Goal: Task Accomplishment & Management: Manage account settings

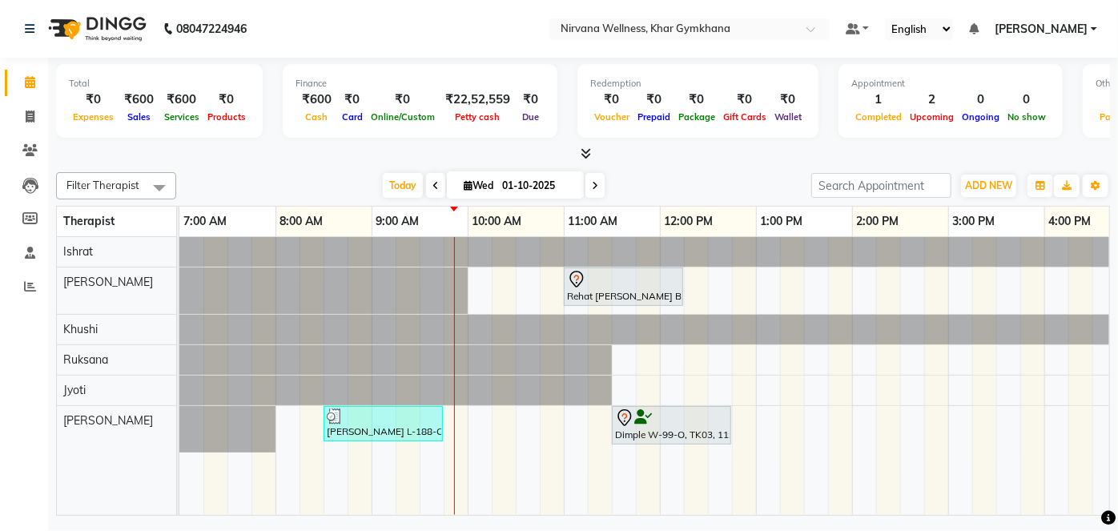
scroll to position [0, 19]
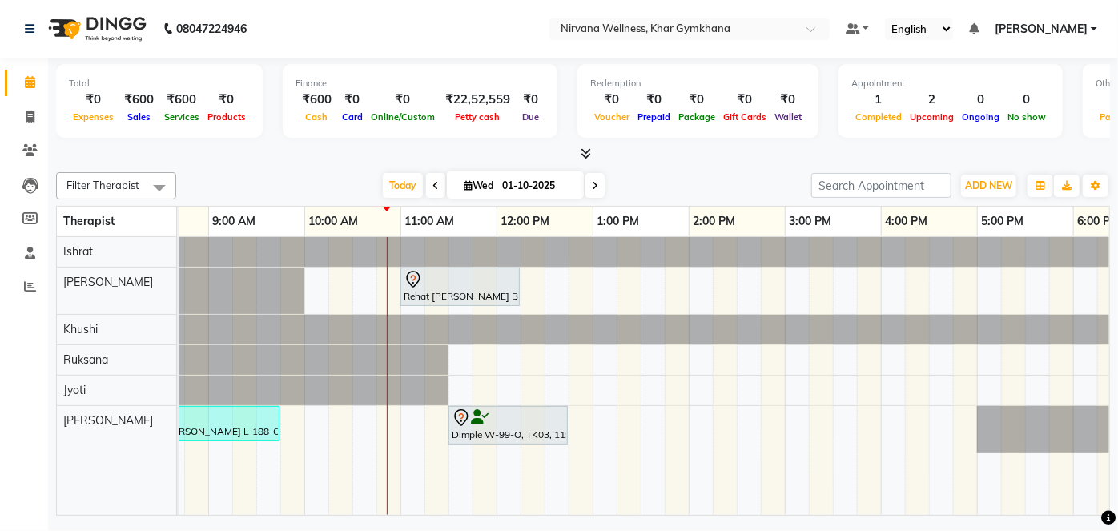
scroll to position [0, 159]
click at [408, 418] on div "Rehat Bhasin B-1139-O, TK01, 11:00 AM-12:15 PM, Swedish / Aroma / Deep tissue- …" at bounding box center [789, 376] width 1538 height 278
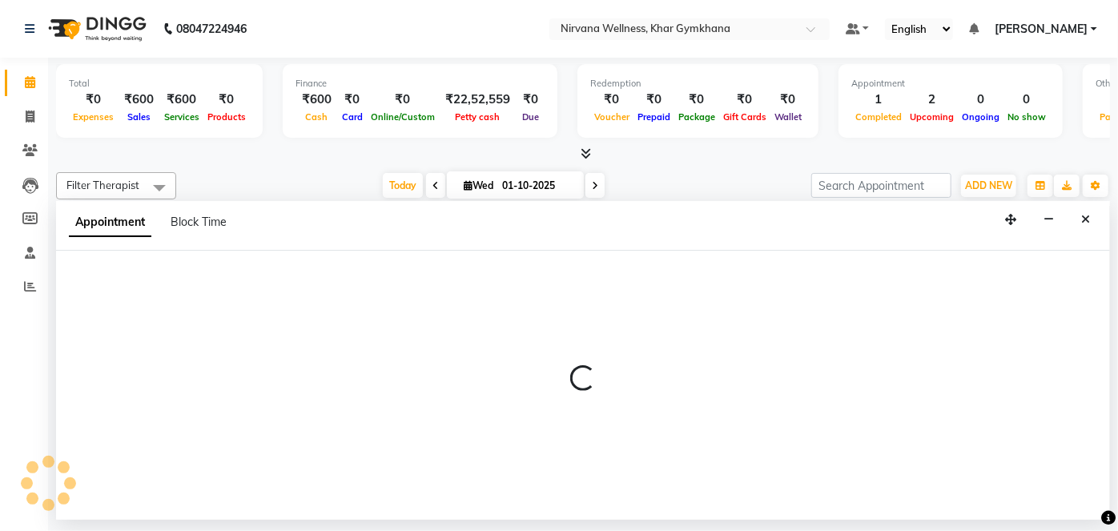
select select "79305"
select select "660"
select select "tentative"
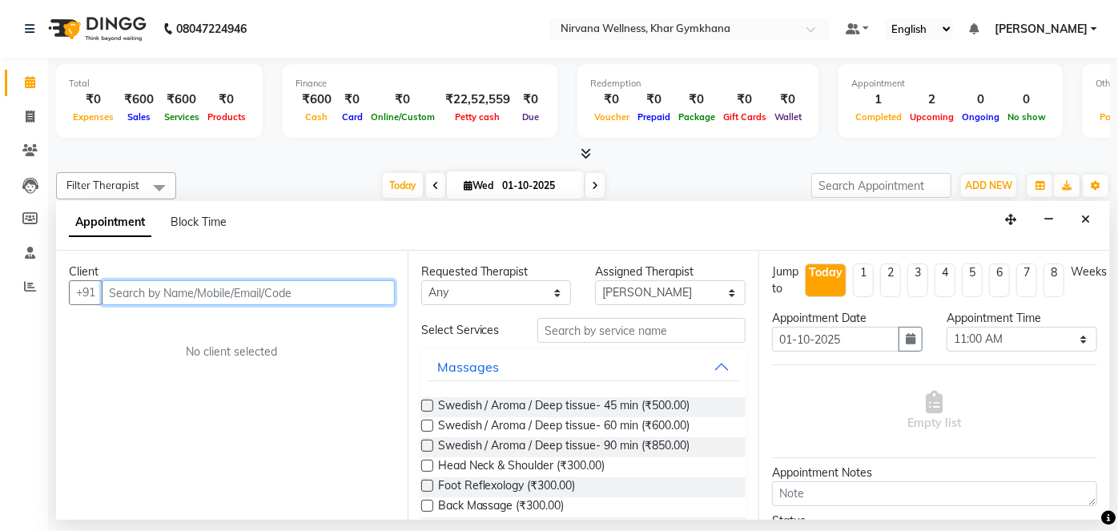
click at [279, 284] on input "text" at bounding box center [248, 292] width 293 height 25
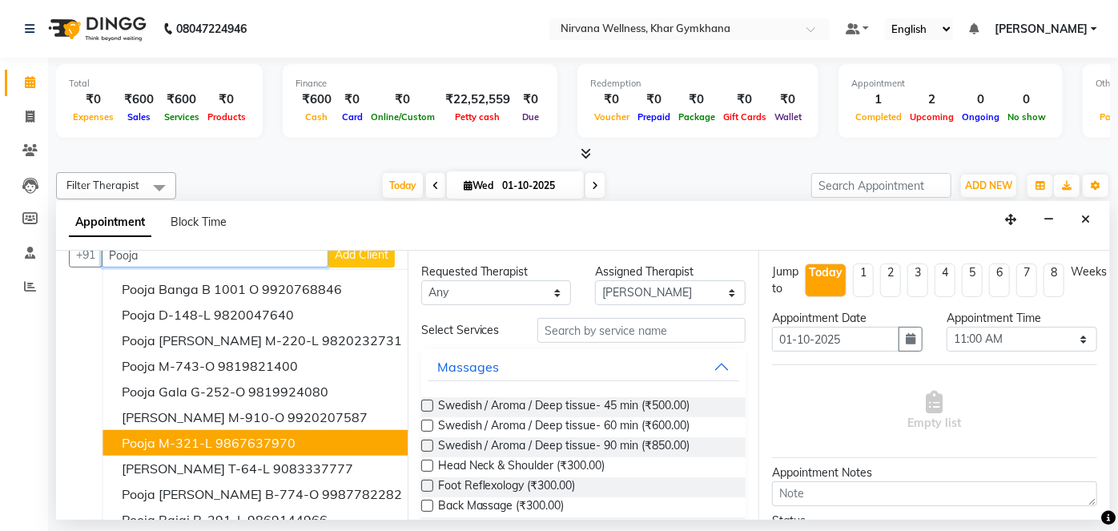
scroll to position [57, 0]
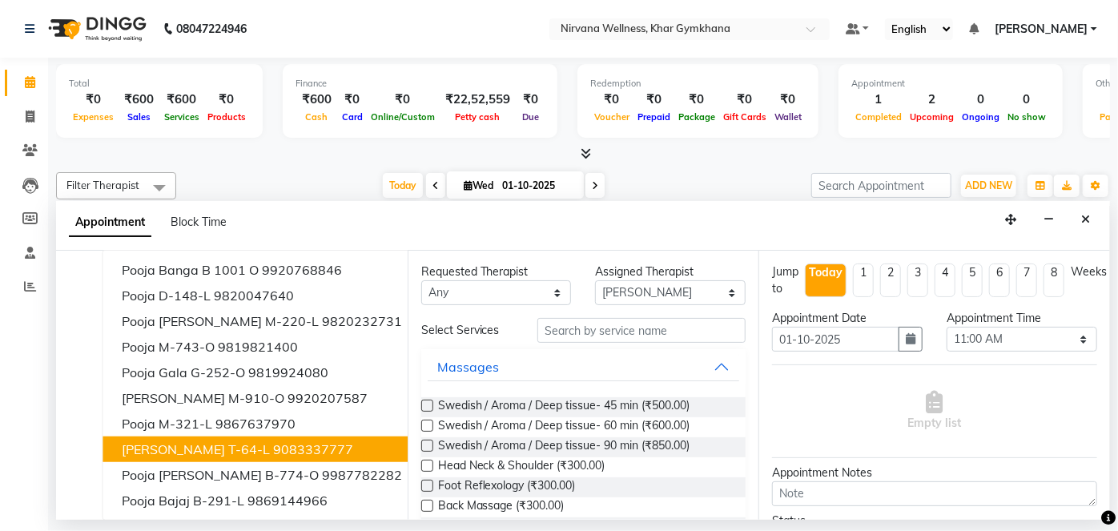
click at [215, 443] on span "Pooja Thakkar T-64-L" at bounding box center [196, 449] width 148 height 16
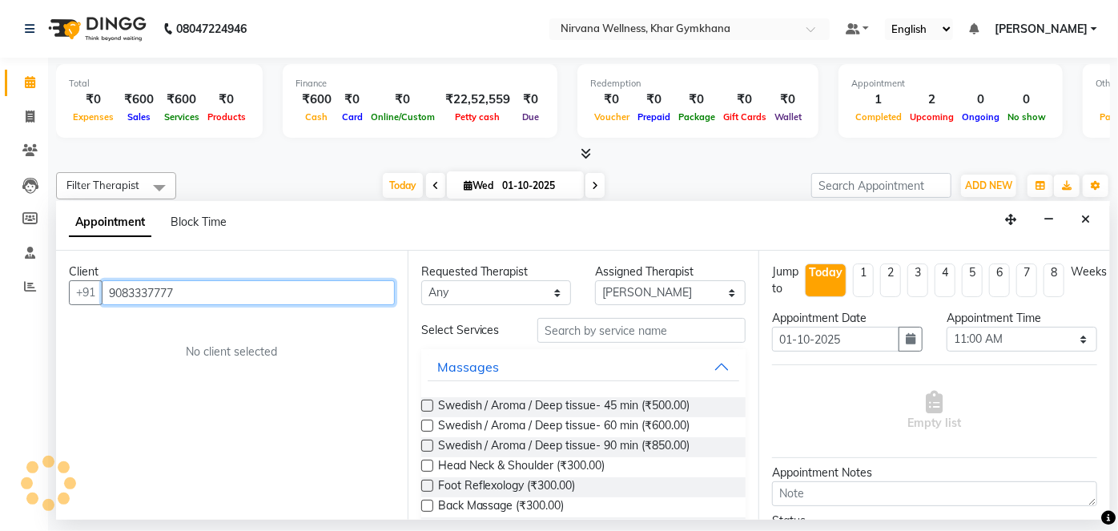
scroll to position [0, 0]
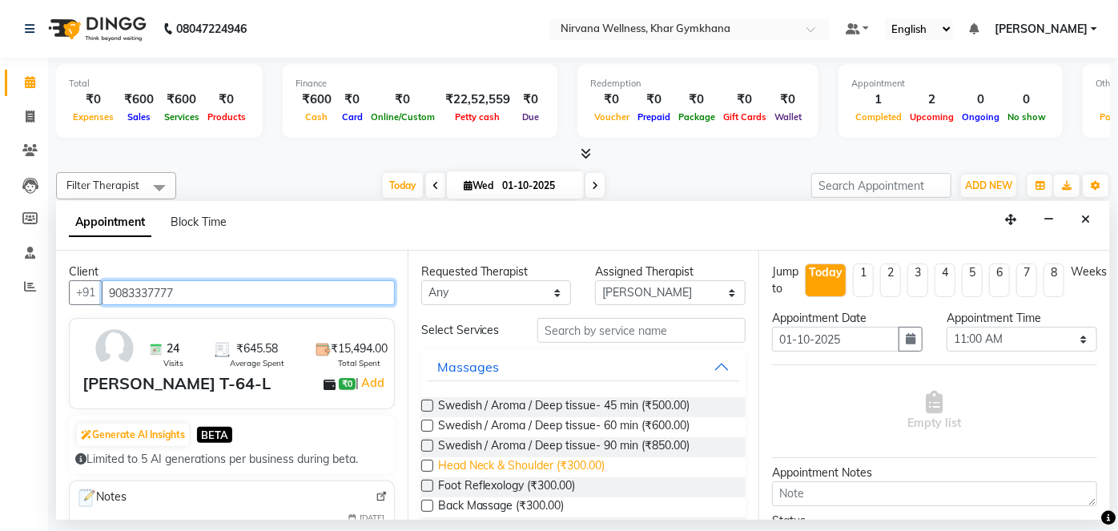
type input "9083337777"
click at [529, 469] on span "Head Neck & Shoulder (₹300.00)" at bounding box center [521, 467] width 167 height 20
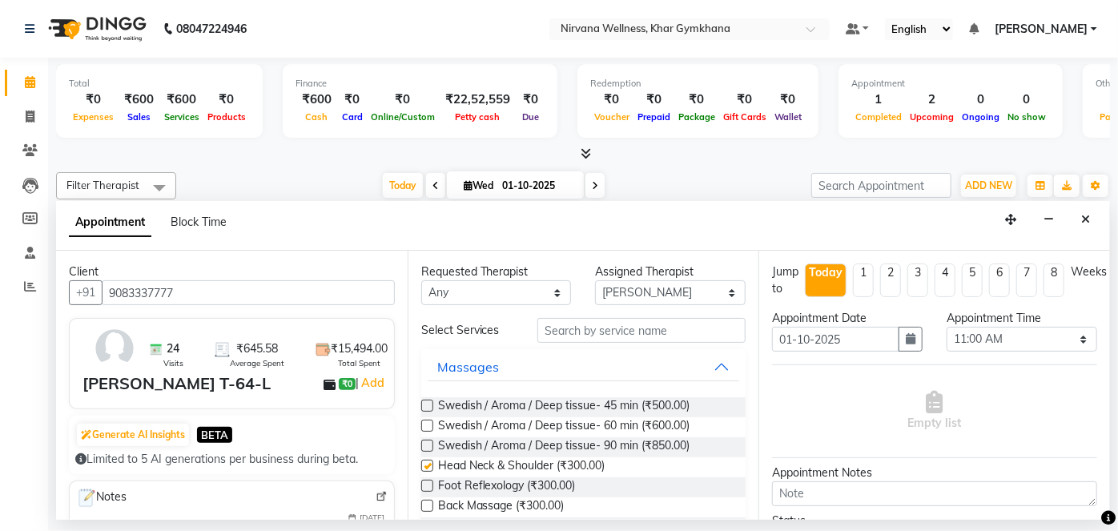
checkbox input "false"
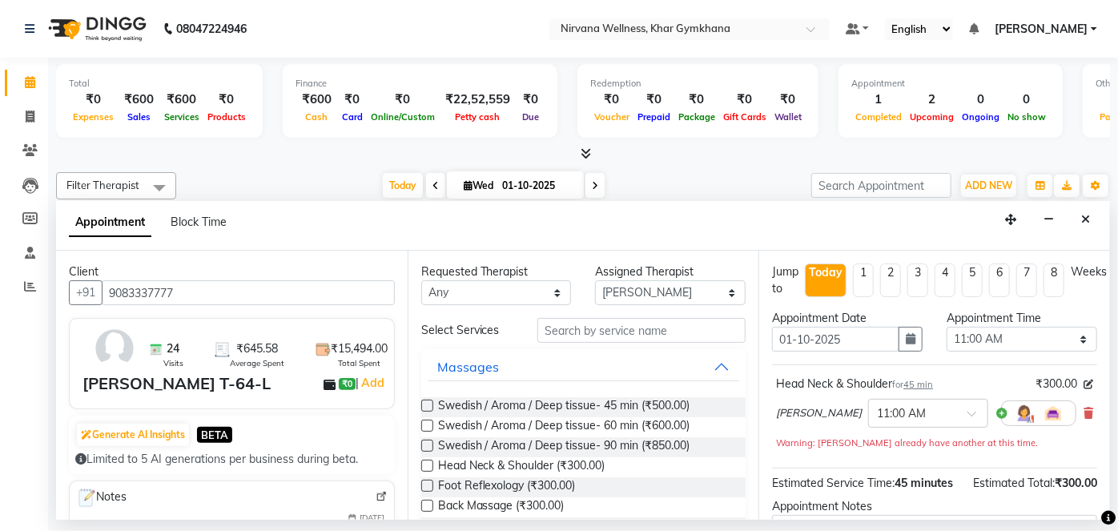
scroll to position [185, 0]
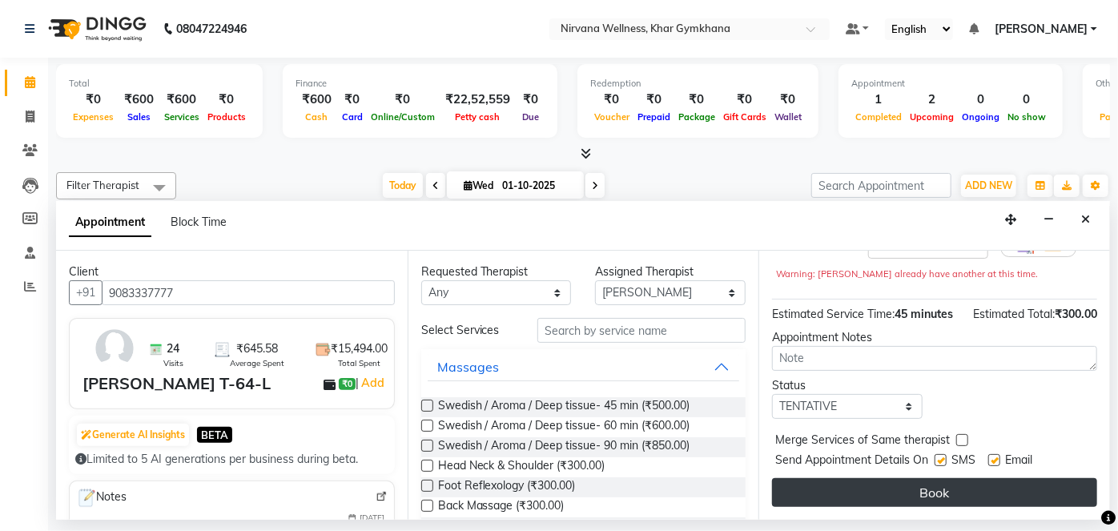
click at [875, 485] on button "Book" at bounding box center [934, 492] width 325 height 29
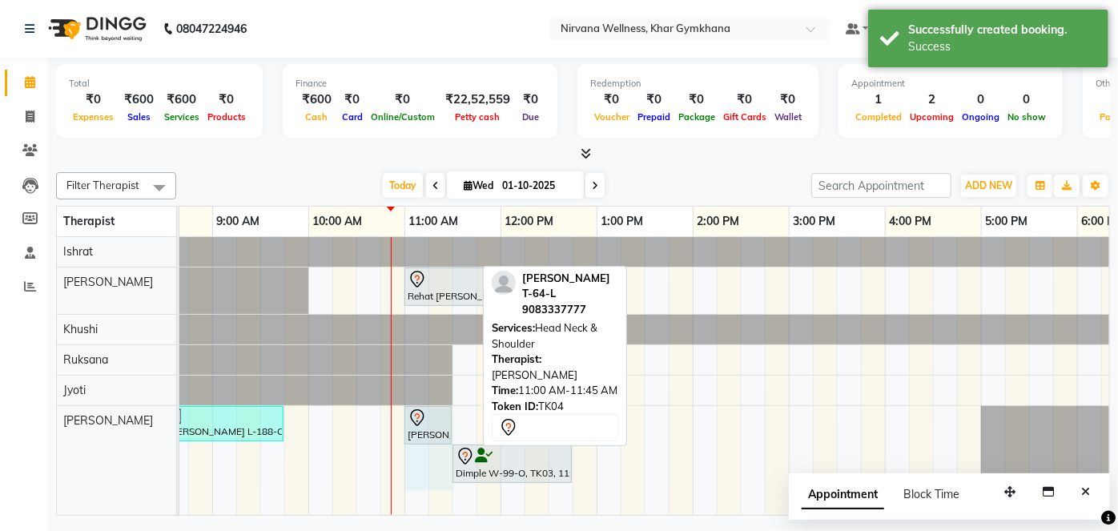
drag, startPoint x: 471, startPoint y: 424, endPoint x: 446, endPoint y: 427, distance: 25.0
click at [20, 427] on div "Nyra Lalwani L-188-O, TK02, 08:30 AM-09:45 AM, Swedish / Aroma / Deep tissue- 6…" at bounding box center [20, 448] width 0 height 85
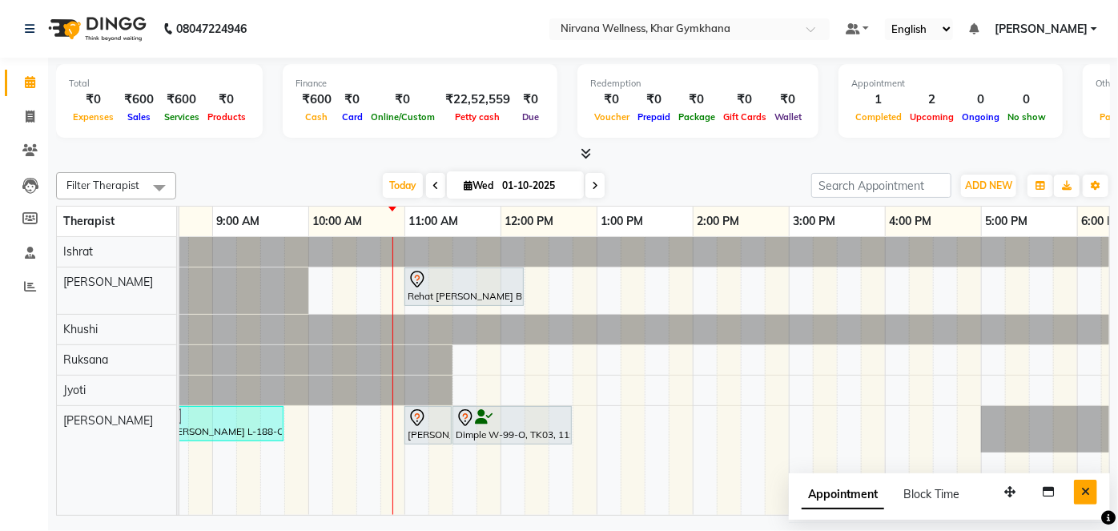
click at [1078, 500] on button "Close" at bounding box center [1085, 492] width 23 height 25
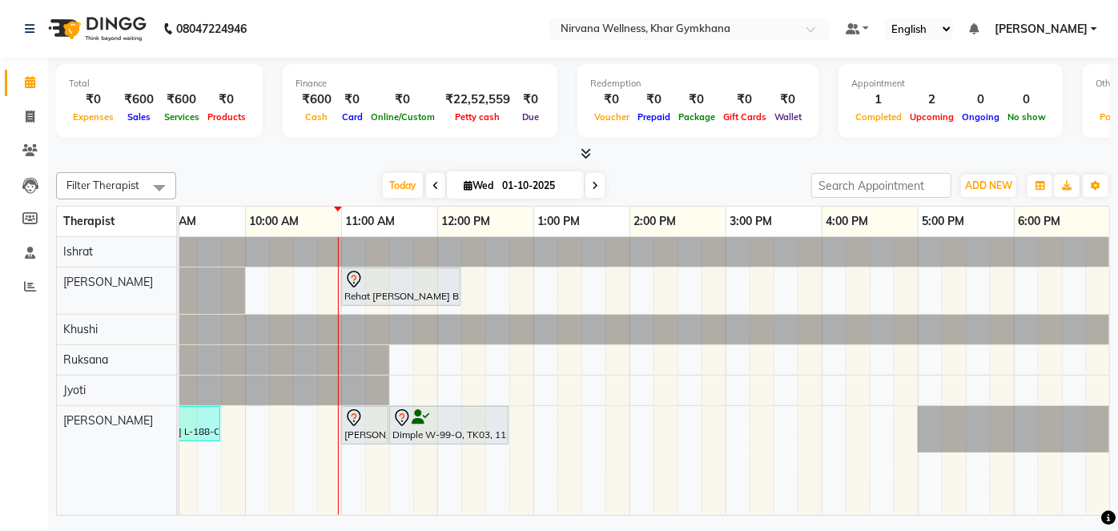
scroll to position [0, 169]
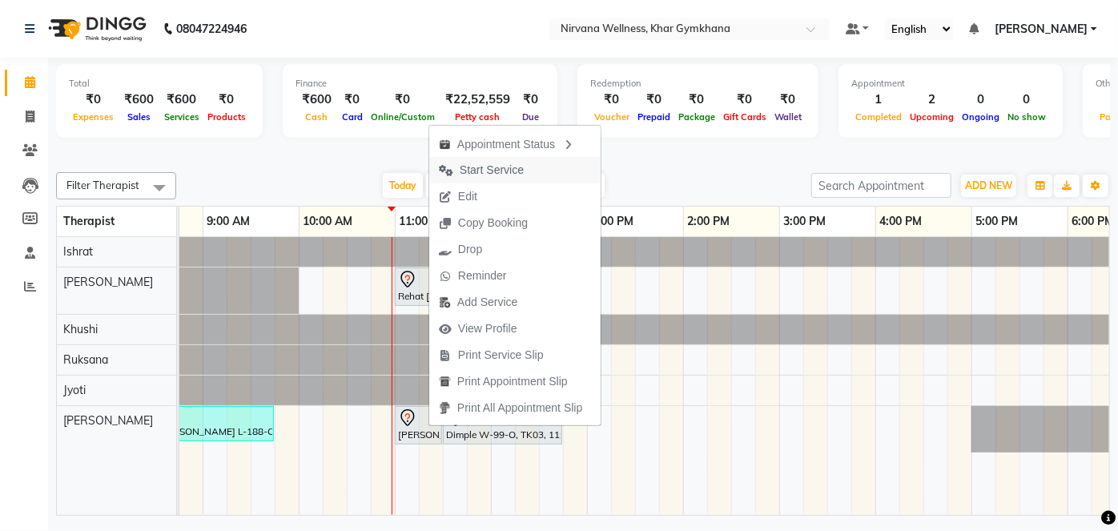
click at [472, 177] on span "Start Service" at bounding box center [492, 170] width 64 height 17
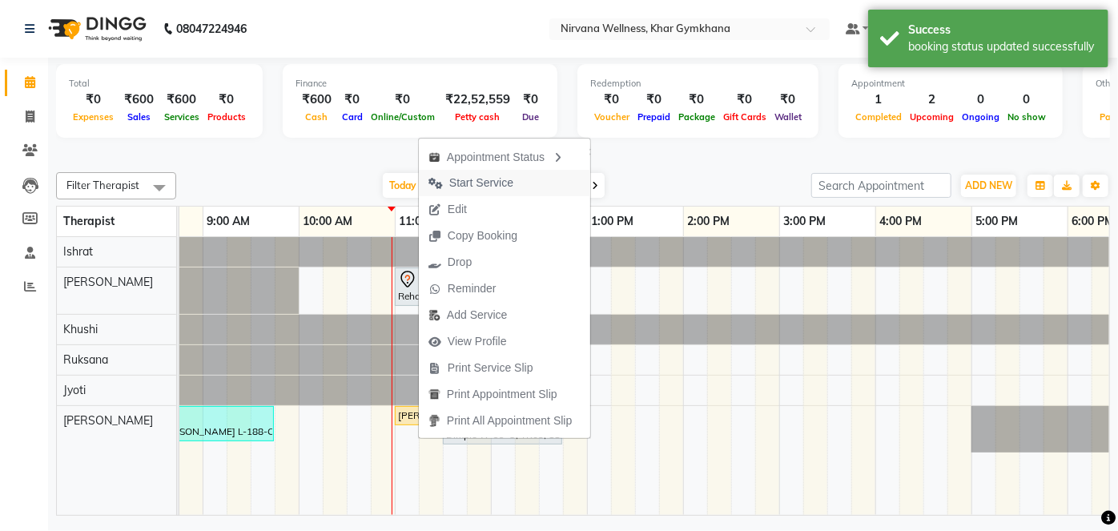
click at [468, 176] on span "Start Service" at bounding box center [481, 183] width 64 height 17
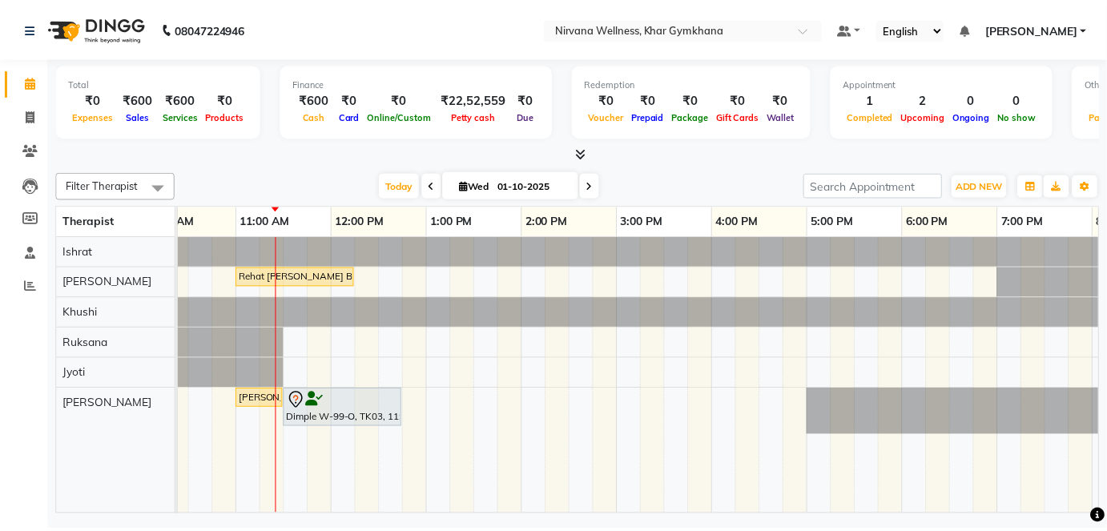
scroll to position [0, 336]
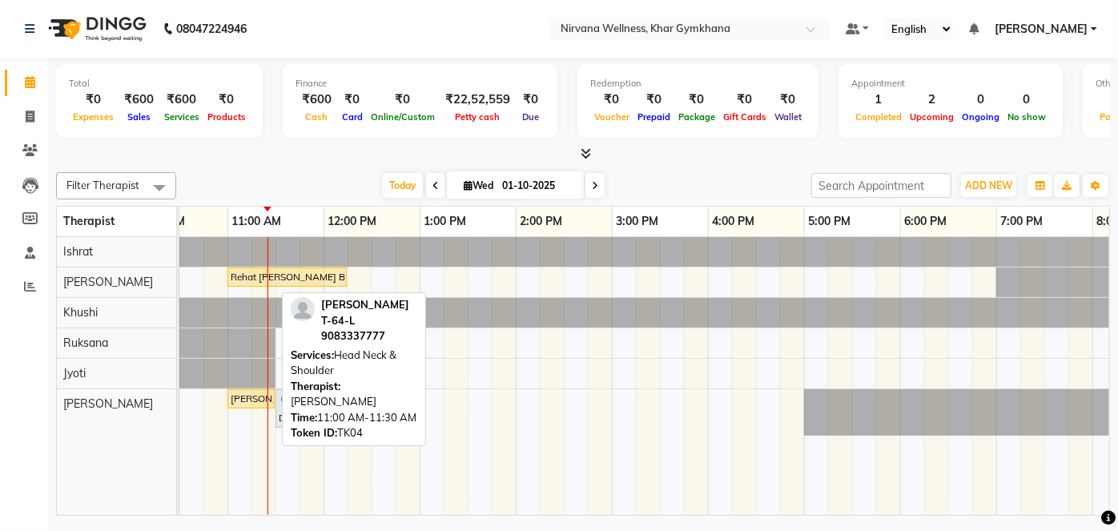
click at [246, 397] on div "Pooja Thakkar T-64-L, TK04, 11:00 AM-11:30 AM, Head Neck & Shoulder" at bounding box center [251, 399] width 44 height 14
select select "7"
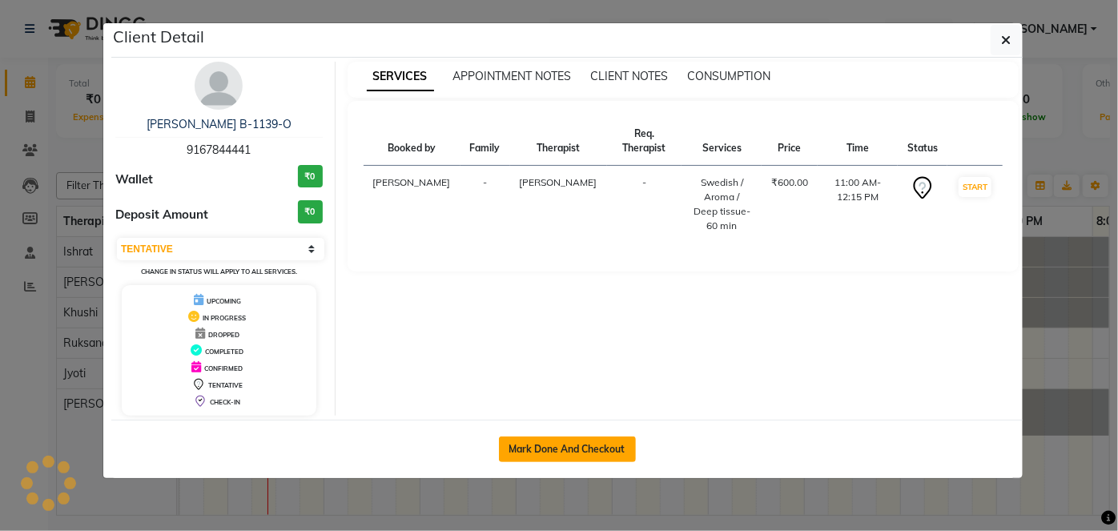
click at [515, 447] on button "Mark Done And Checkout" at bounding box center [567, 449] width 137 height 26
select select "service"
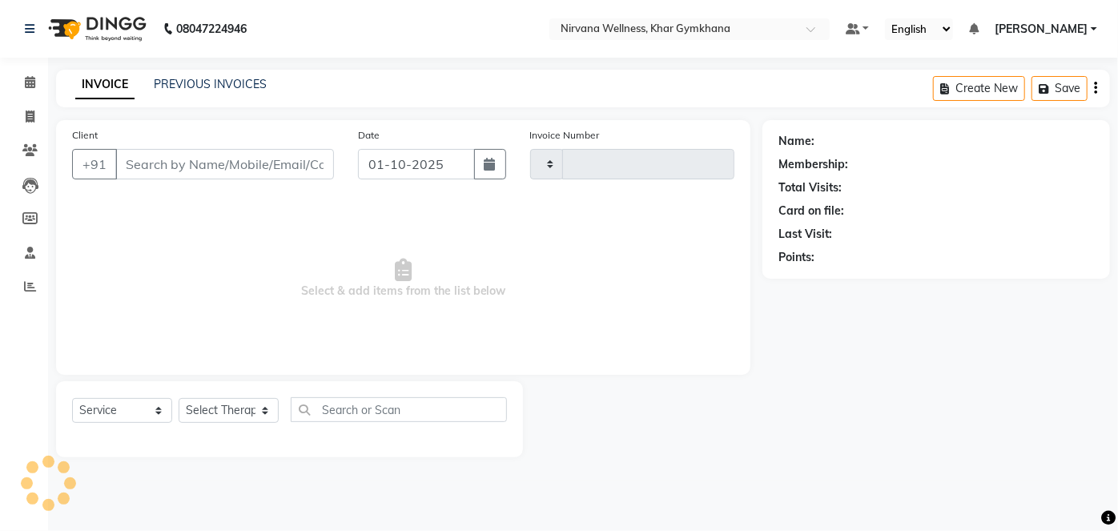
type input "2426"
select select "6844"
type input "9167844441"
select select "68038"
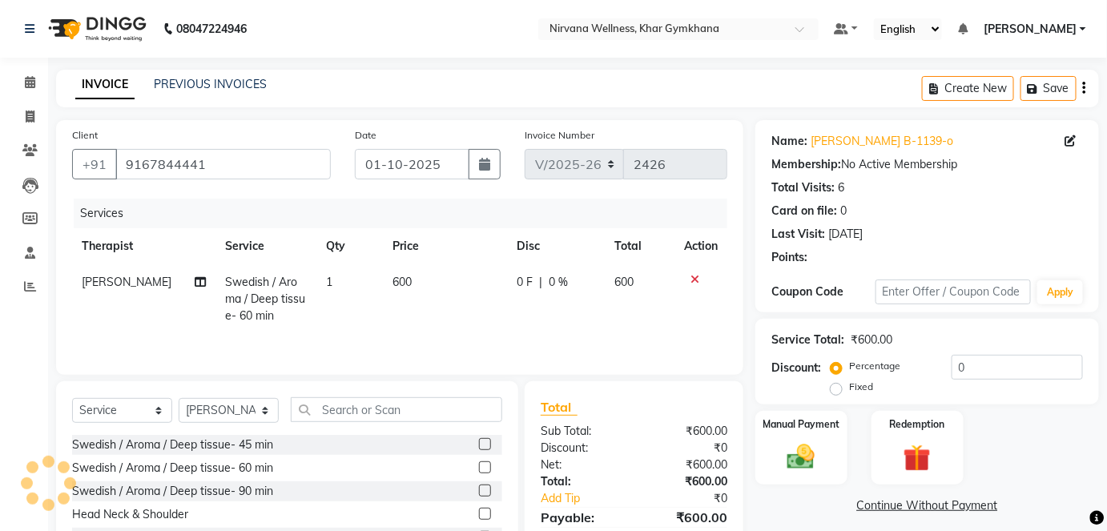
click at [796, 450] on img at bounding box center [800, 457] width 45 height 32
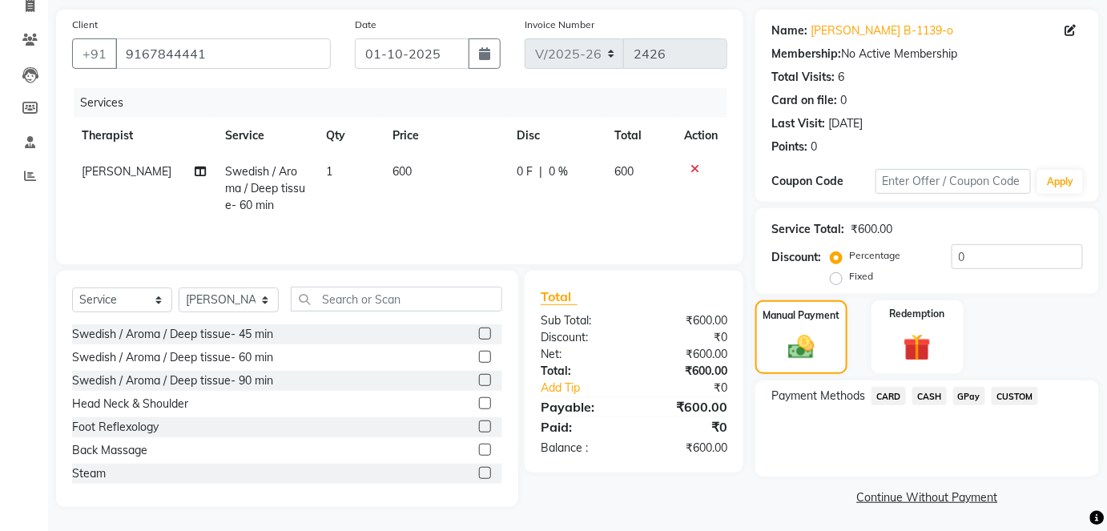
scroll to position [112, 0]
click at [935, 393] on span "CASH" at bounding box center [929, 394] width 34 height 18
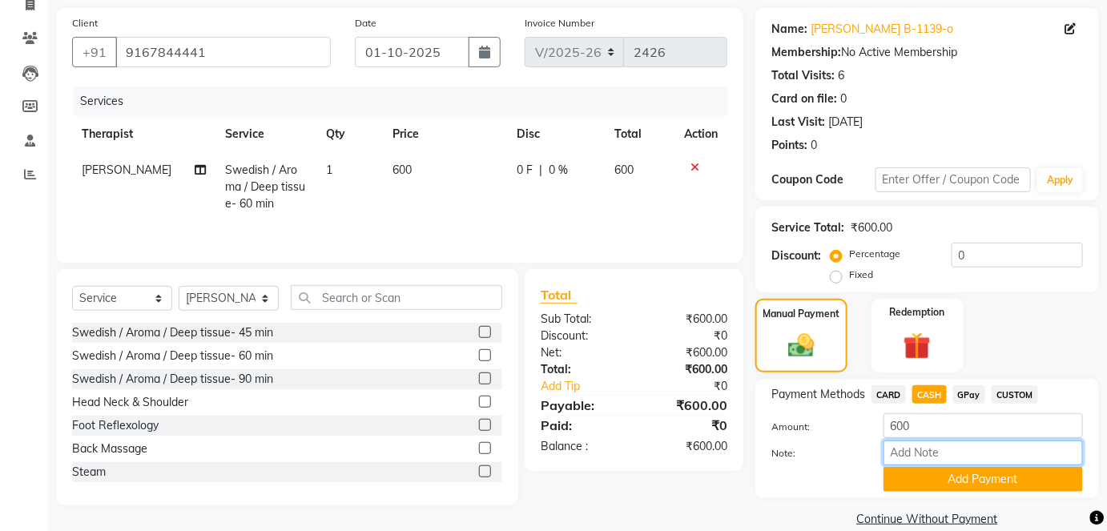
click at [916, 452] on input "Note:" at bounding box center [982, 452] width 199 height 25
paste input "HL0002738"
type input "HL0002738"
click at [953, 483] on button "Add Payment" at bounding box center [982, 479] width 199 height 25
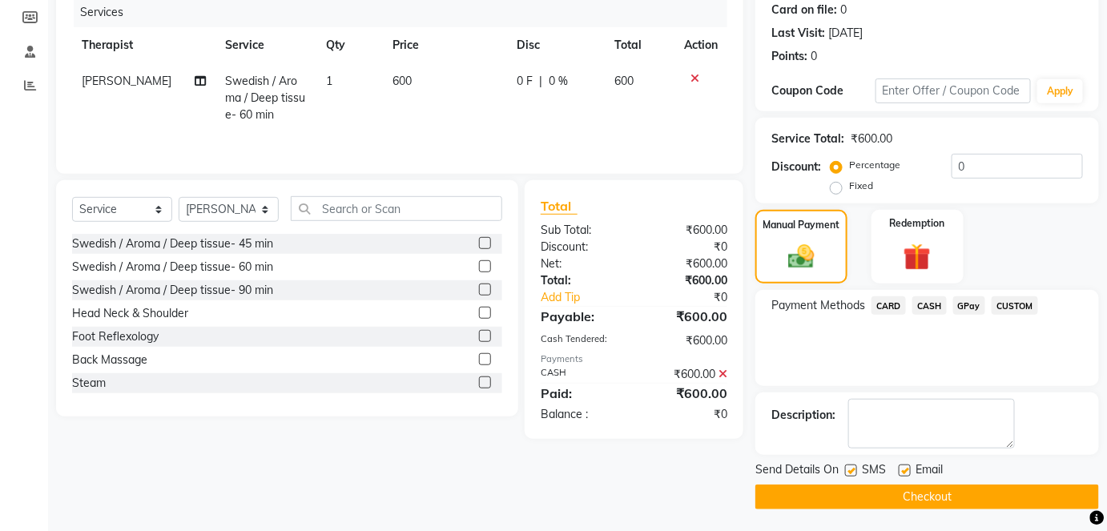
scroll to position [202, 0]
click at [959, 509] on main "INVOICE PREVIOUS INVOICES Create New Save Client +91 9167844441 Date 01-10-2025…" at bounding box center [577, 200] width 1059 height 665
click at [955, 493] on button "Checkout" at bounding box center [927, 496] width 344 height 25
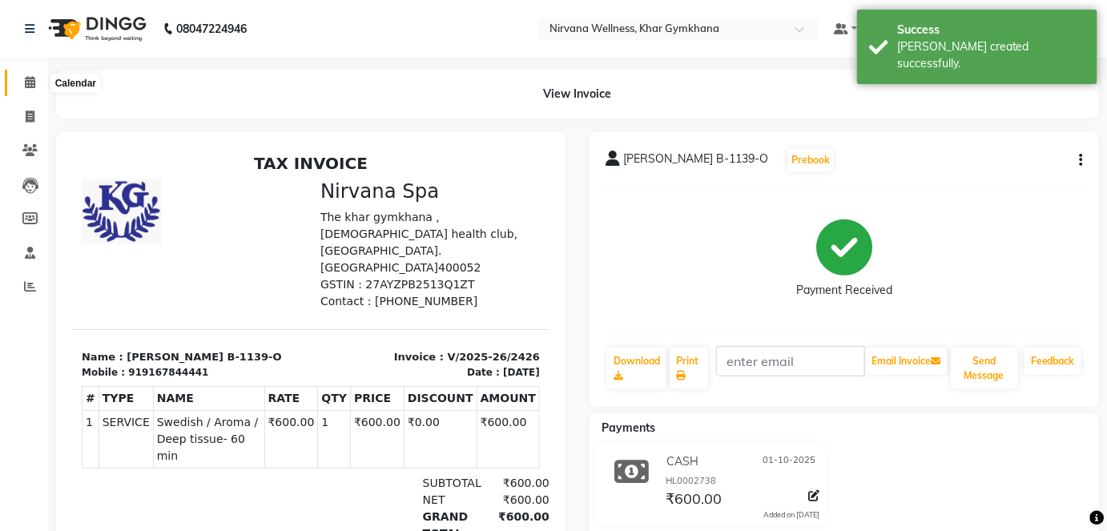
drag, startPoint x: 30, startPoint y: 82, endPoint x: 68, endPoint y: 82, distance: 38.4
click at [29, 82] on icon at bounding box center [30, 82] width 10 height 12
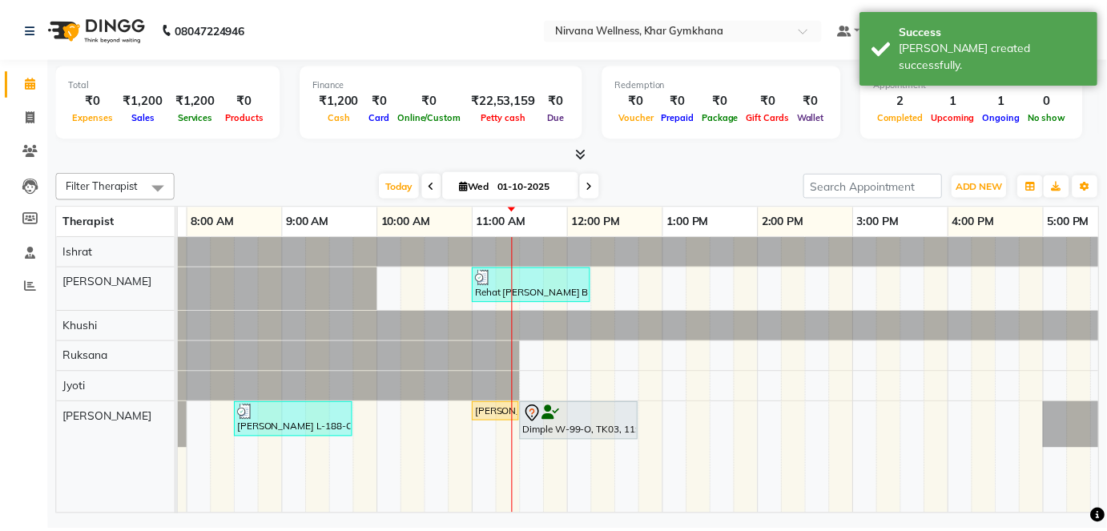
scroll to position [0, 99]
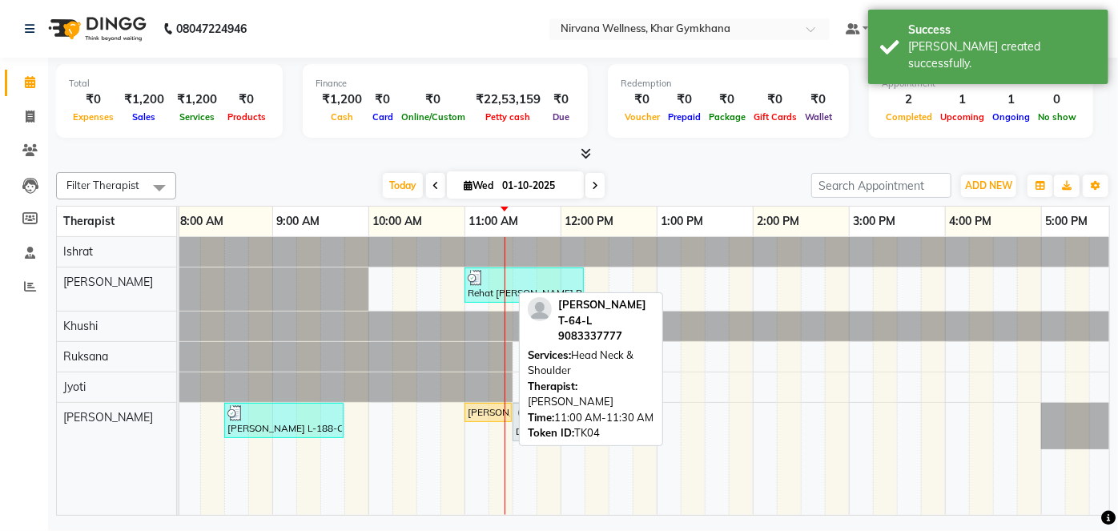
click at [491, 410] on div "Pooja Thakkar T-64-L, TK04, 11:00 AM-11:30 AM, Head Neck & Shoulder" at bounding box center [488, 412] width 44 height 14
select select "1"
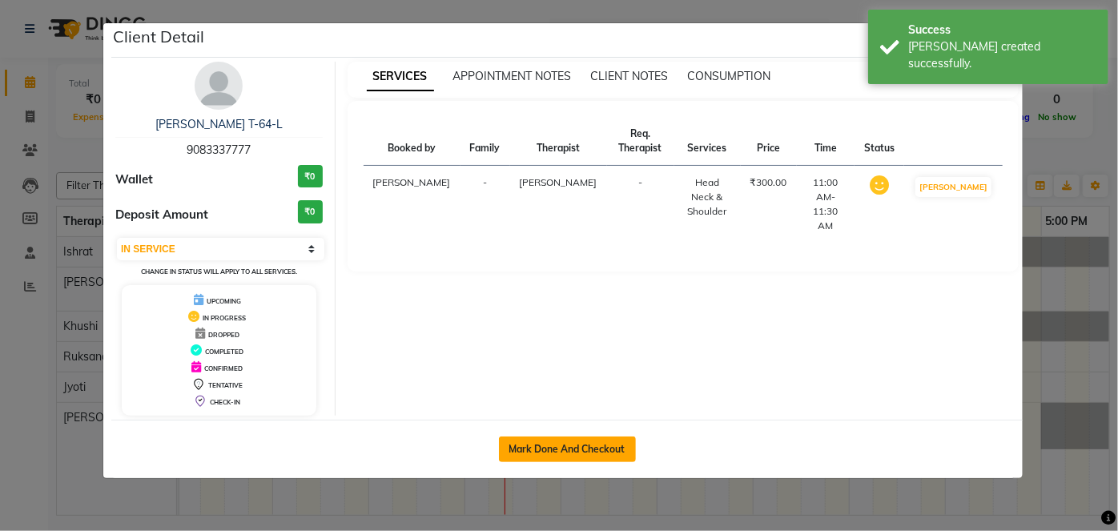
click at [531, 451] on button "Mark Done And Checkout" at bounding box center [567, 449] width 137 height 26
select select "service"
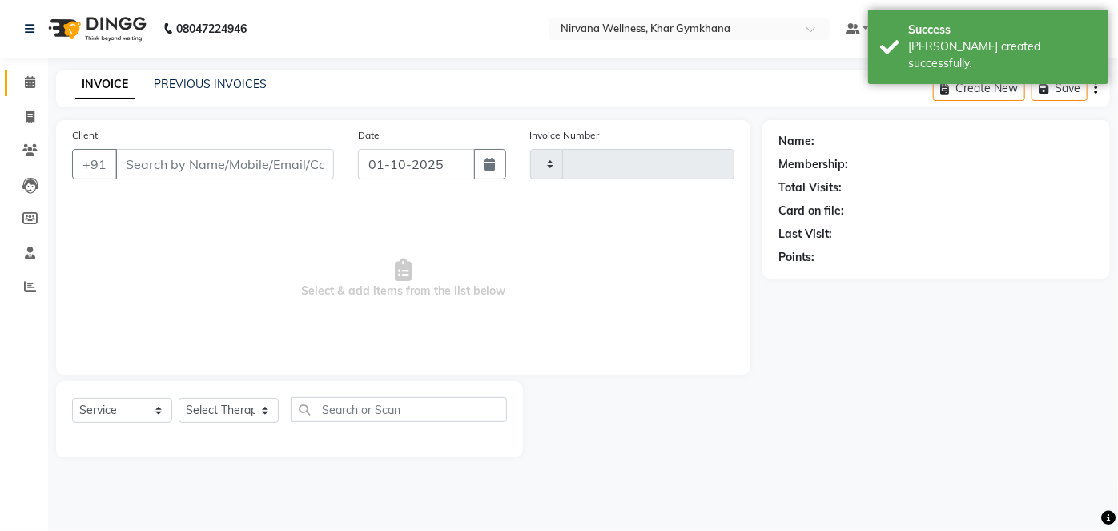
type input "2427"
select select "6844"
type input "9083337777"
select select "79305"
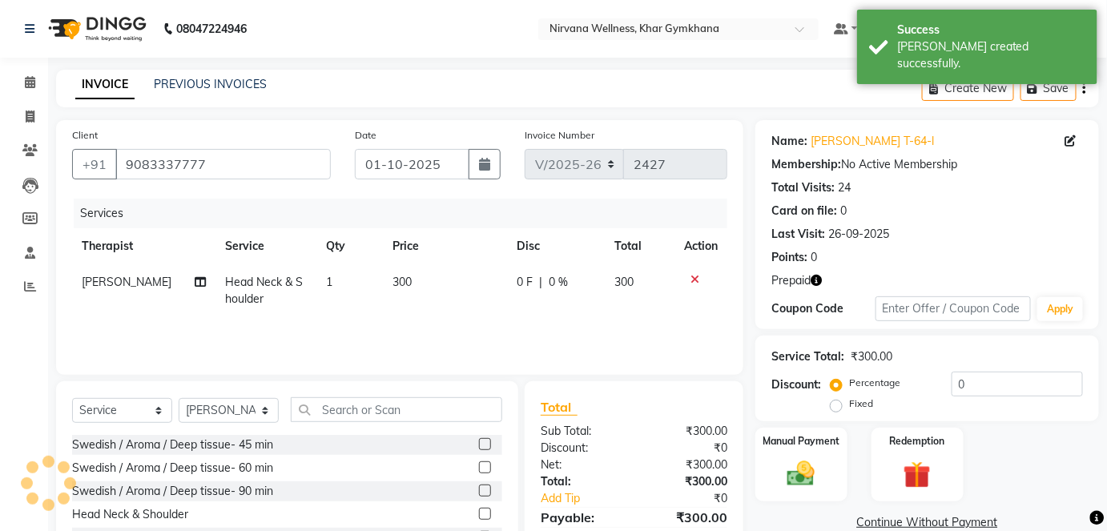
click at [796, 441] on div "Manual Payment" at bounding box center [801, 465] width 92 height 74
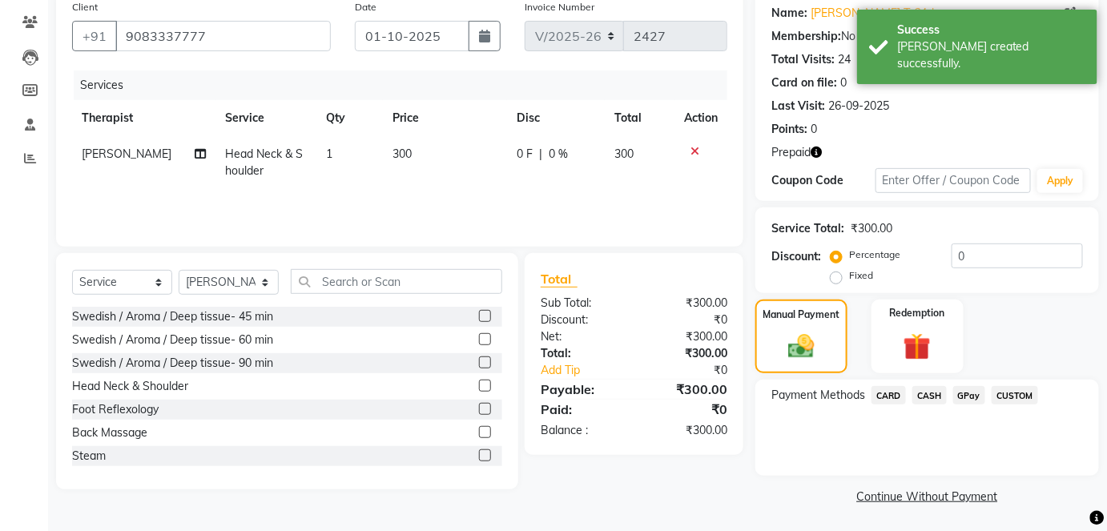
scroll to position [129, 0]
click at [929, 396] on span "CASH" at bounding box center [929, 394] width 34 height 18
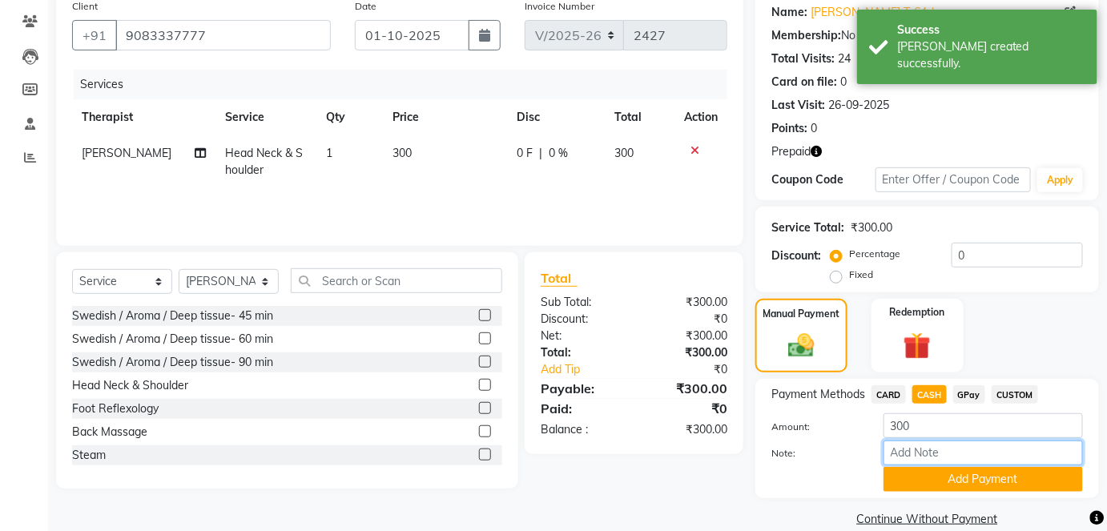
click at [923, 443] on input "Note:" at bounding box center [982, 452] width 199 height 25
paste input "HL0002738"
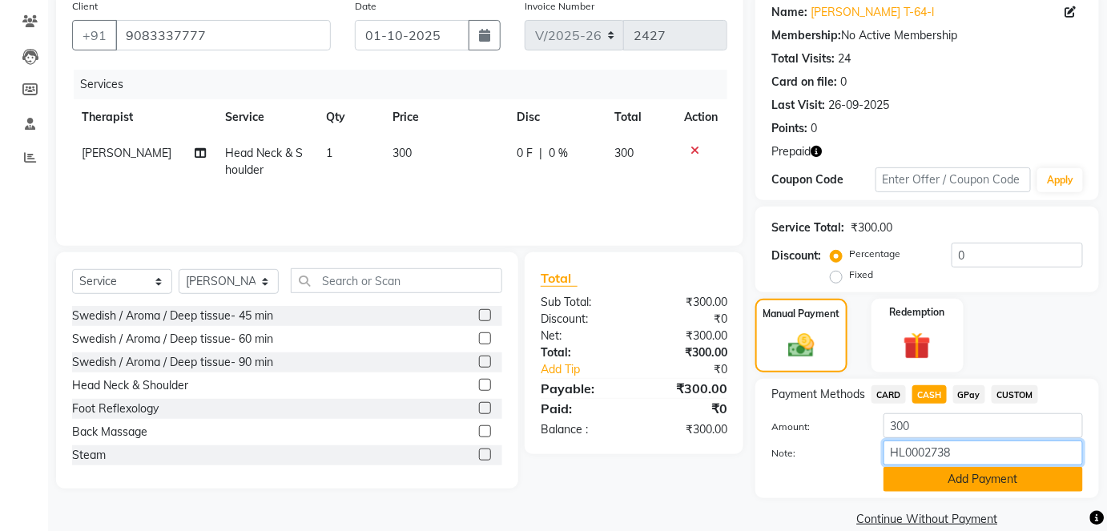
type input "HL0002738"
click at [957, 480] on button "Add Payment" at bounding box center [982, 479] width 199 height 25
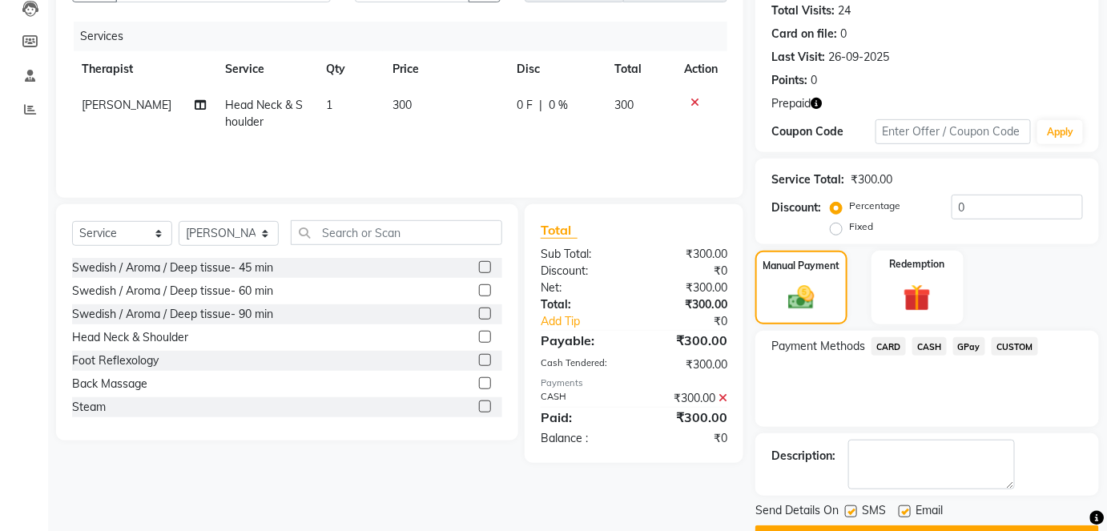
scroll to position [219, 0]
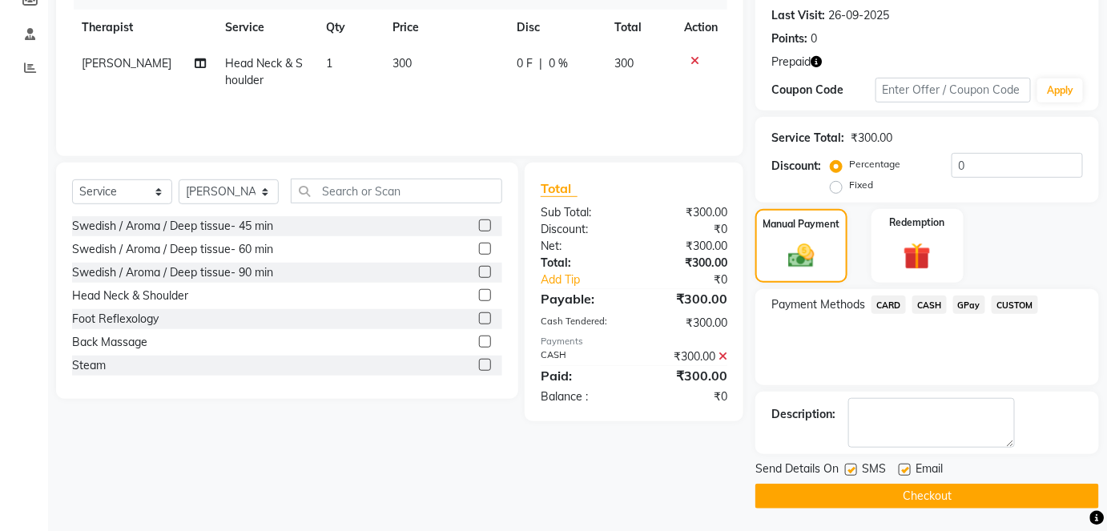
click at [959, 496] on button "Checkout" at bounding box center [927, 496] width 344 height 25
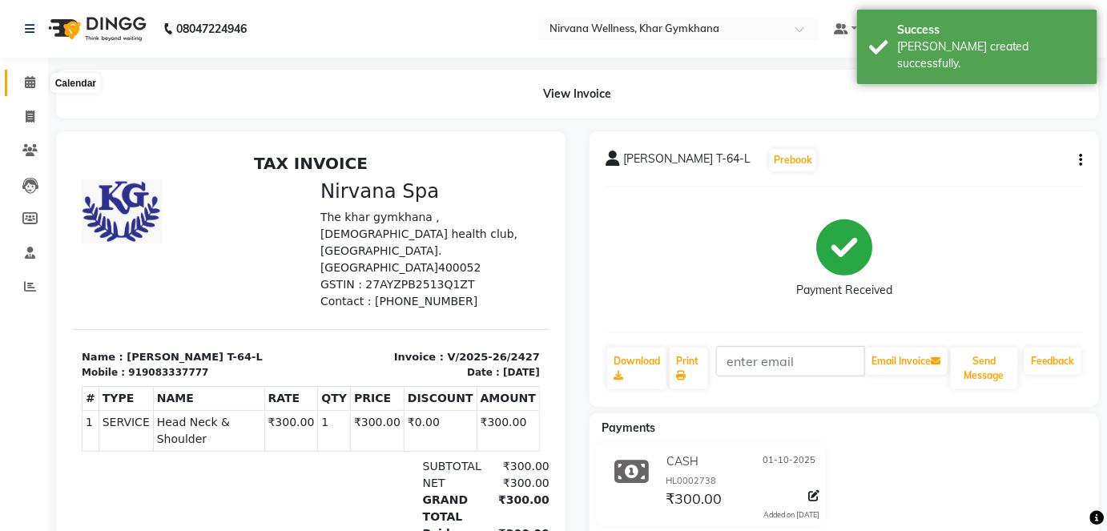
drag, startPoint x: 30, startPoint y: 89, endPoint x: 45, endPoint y: 96, distance: 16.8
click at [30, 89] on span at bounding box center [30, 83] width 28 height 18
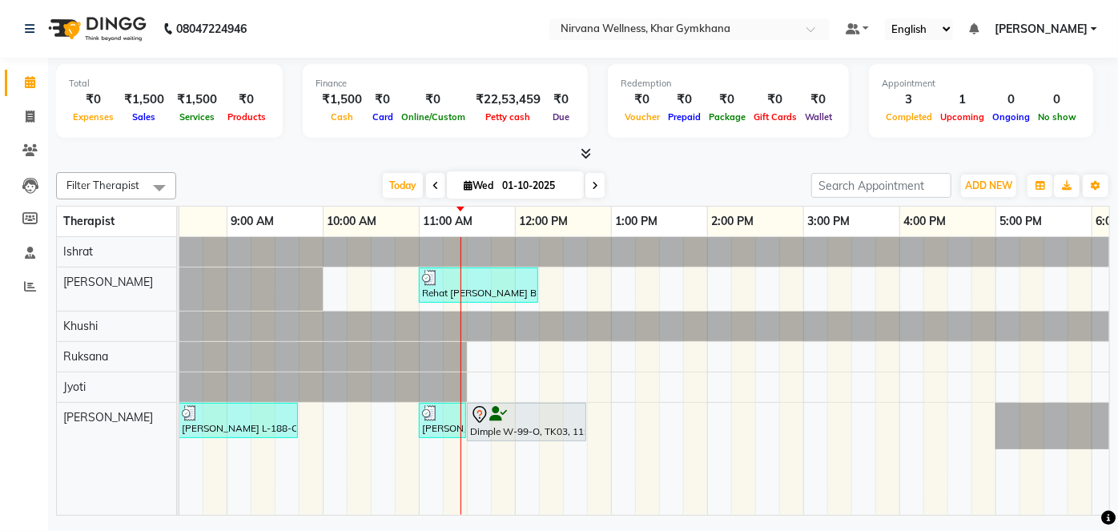
scroll to position [0, 181]
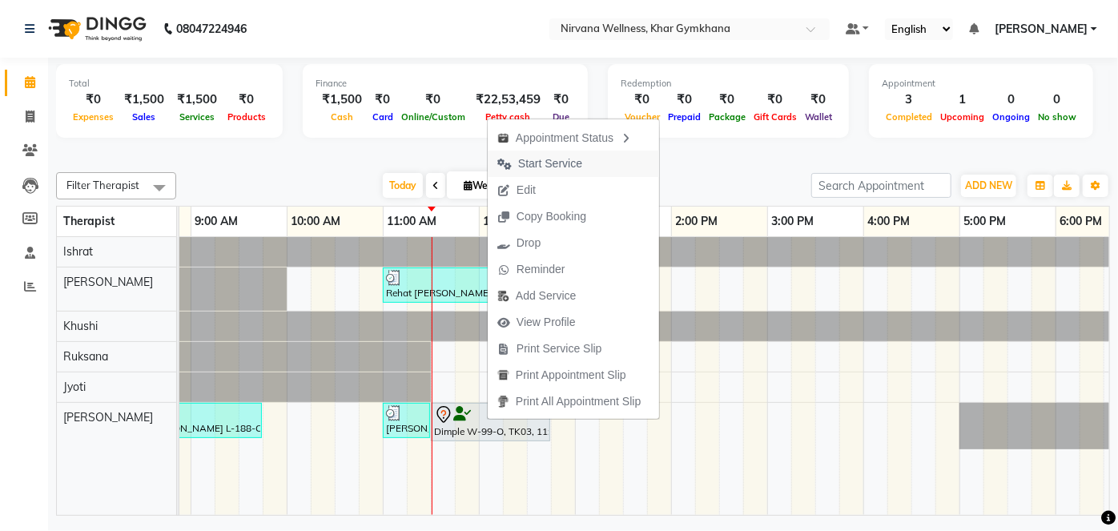
click at [545, 167] on span "Start Service" at bounding box center [550, 163] width 64 height 17
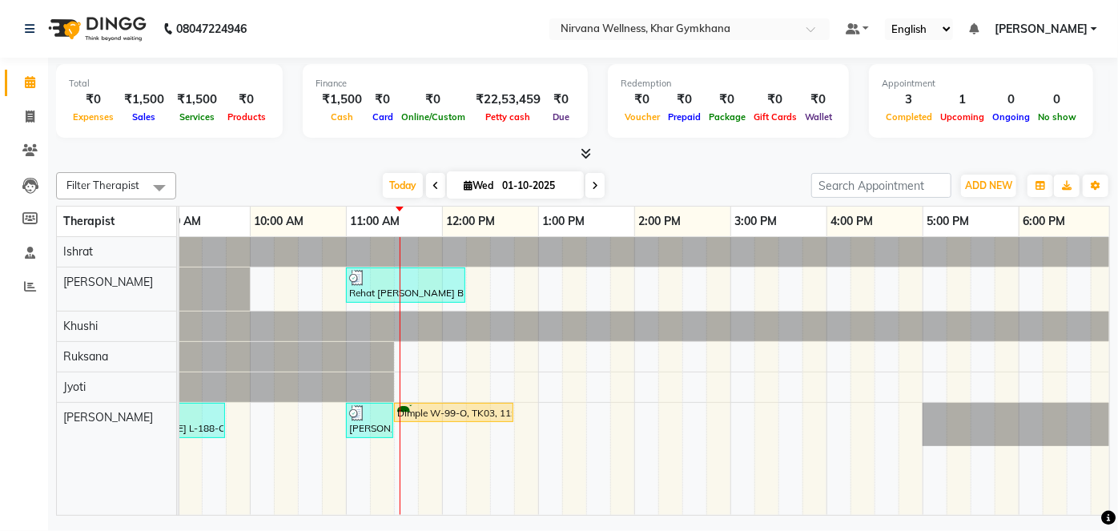
scroll to position [0, 225]
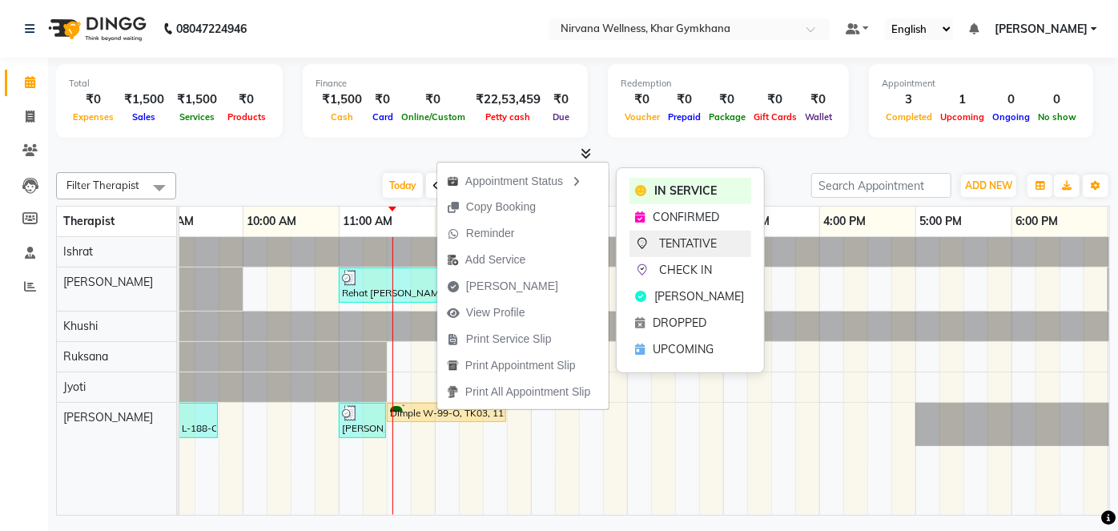
click at [661, 246] on span "TENTATIVE" at bounding box center [689, 243] width 58 height 17
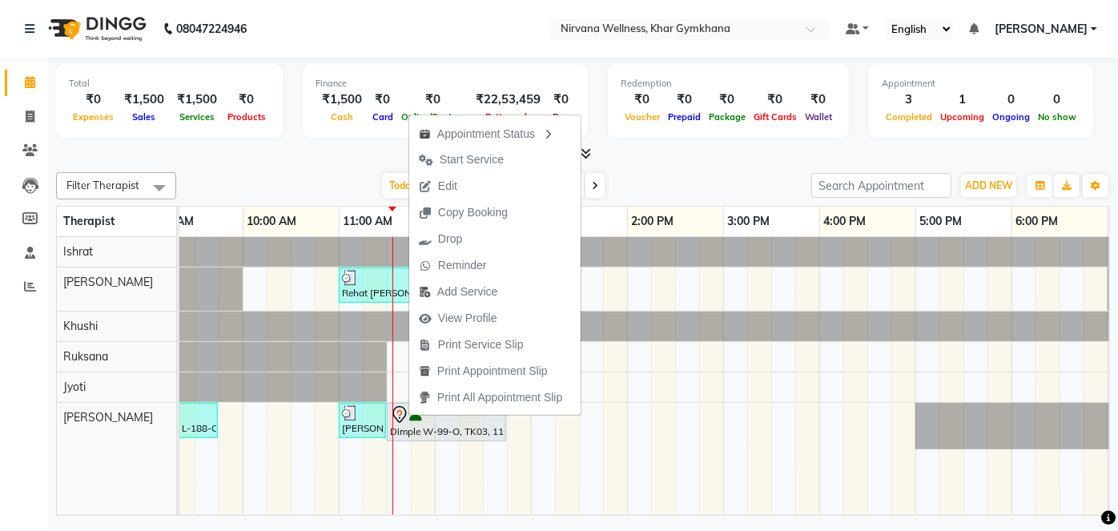
click at [478, 186] on button "Edit" at bounding box center [494, 186] width 171 height 26
select select "tentative"
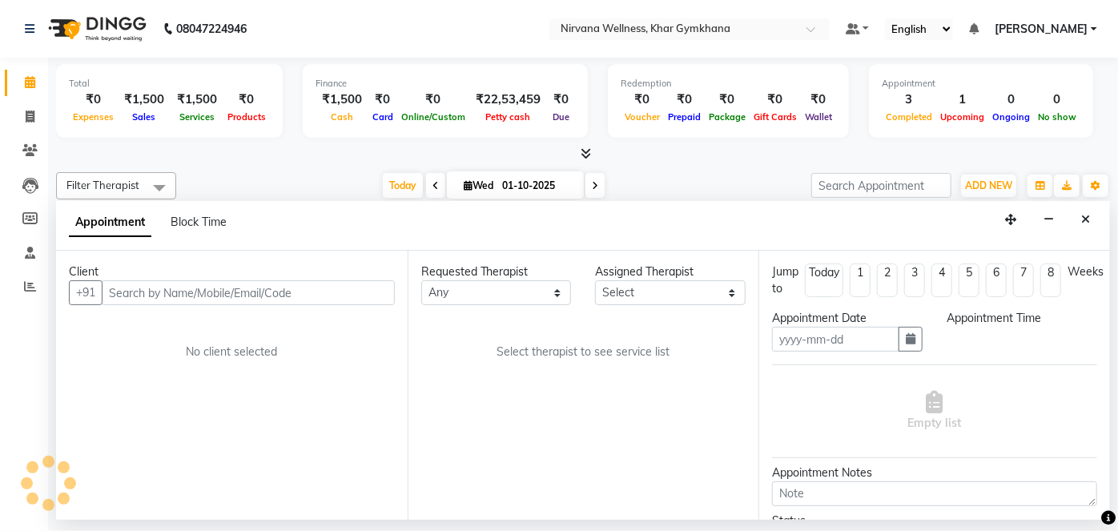
type input "01-10-2025"
select select "79305"
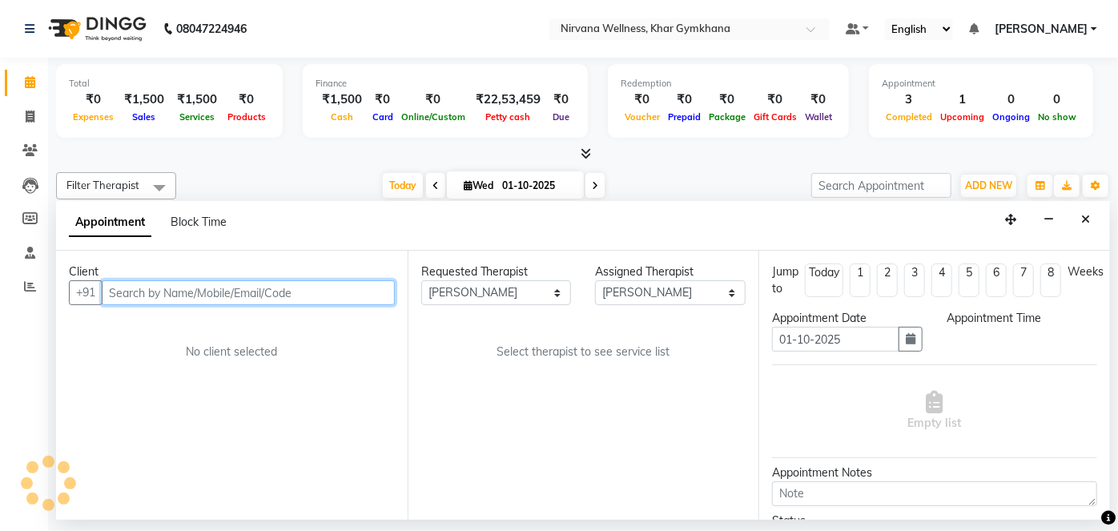
scroll to position [0, 384]
select select "690"
select select "3392"
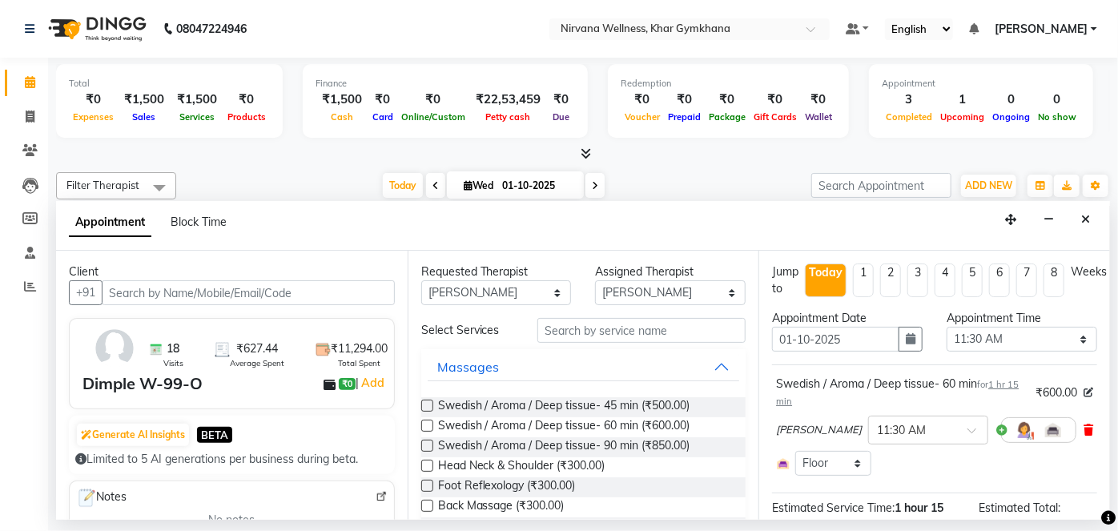
click at [1083, 434] on icon at bounding box center [1088, 429] width 10 height 11
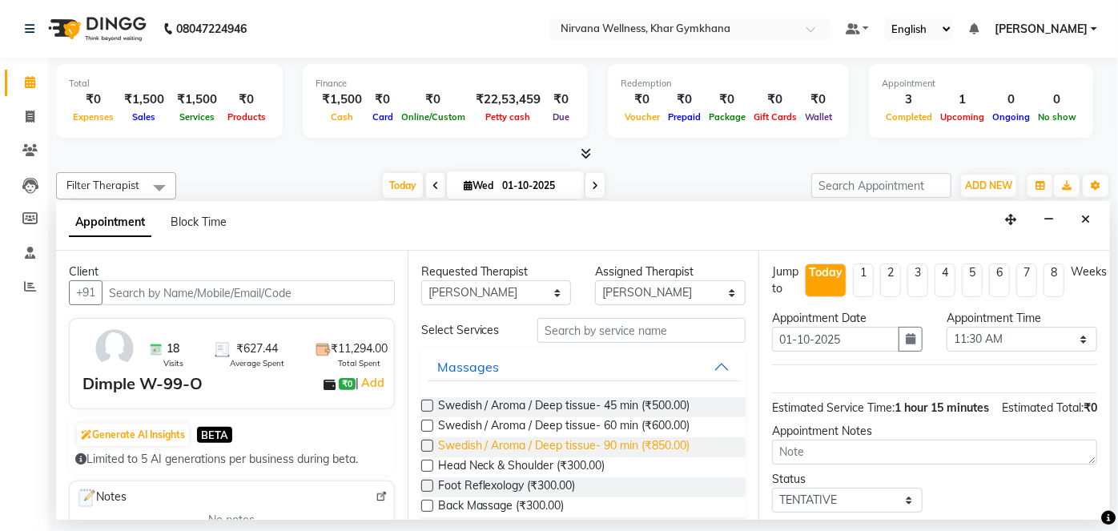
click at [613, 451] on span "Swedish / Aroma / Deep tissue- 90 min (₹850.00)" at bounding box center [564, 447] width 252 height 20
checkbox input "false"
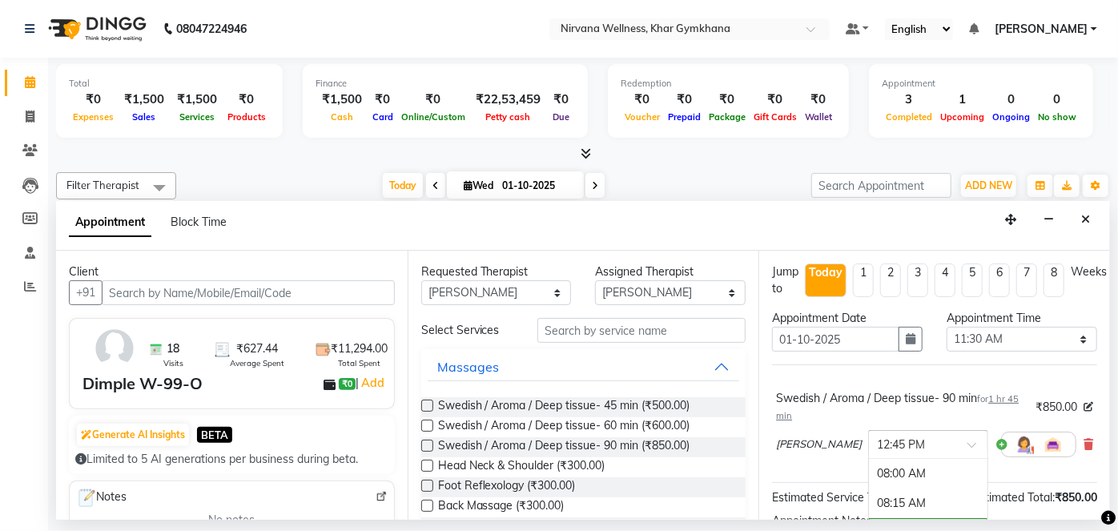
click at [906, 443] on div at bounding box center [928, 443] width 119 height 17
click at [890, 480] on div "11:30 AM" at bounding box center [928, 475] width 119 height 30
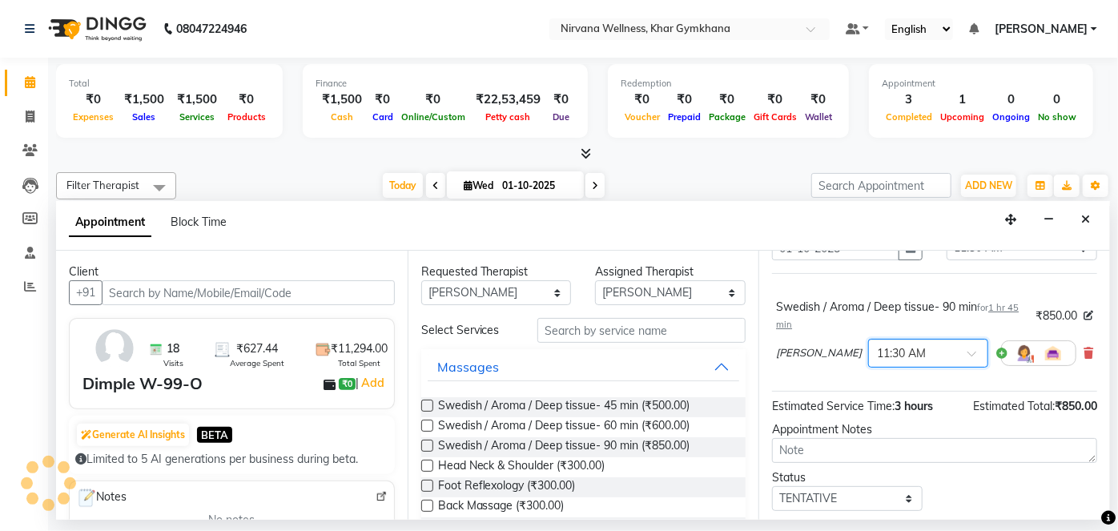
scroll to position [136, 0]
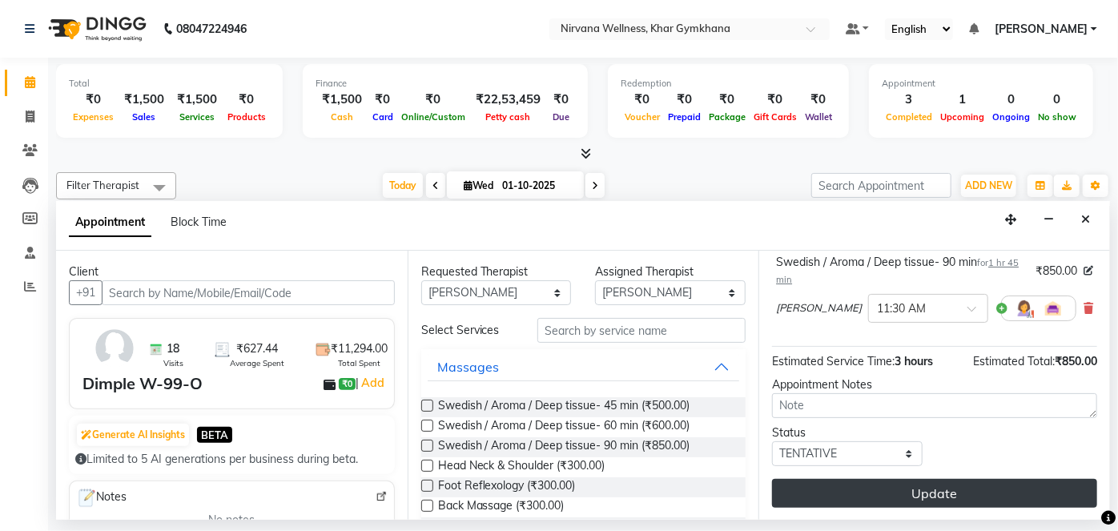
click at [895, 496] on button "Update" at bounding box center [934, 493] width 325 height 29
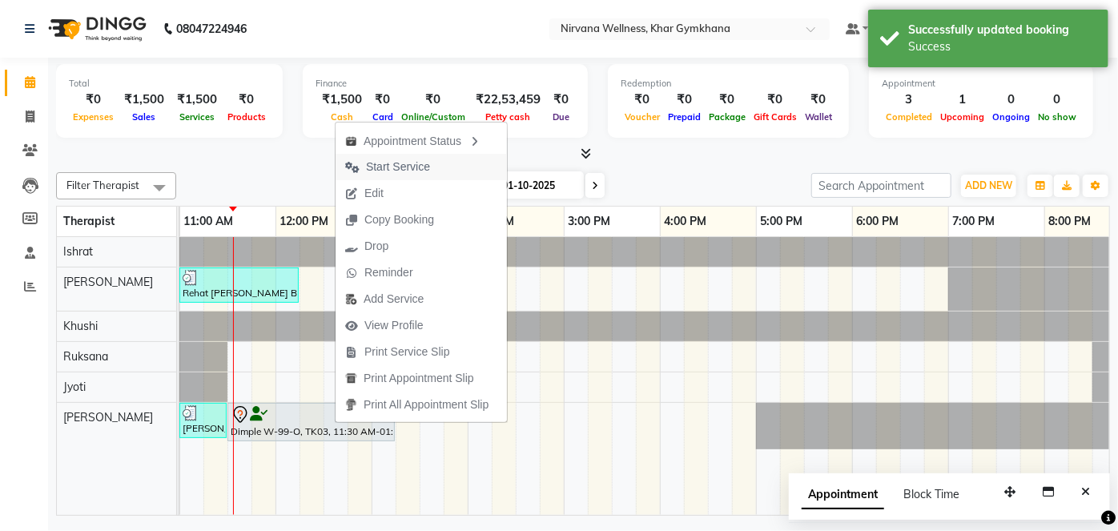
click at [386, 162] on span "Start Service" at bounding box center [398, 167] width 64 height 17
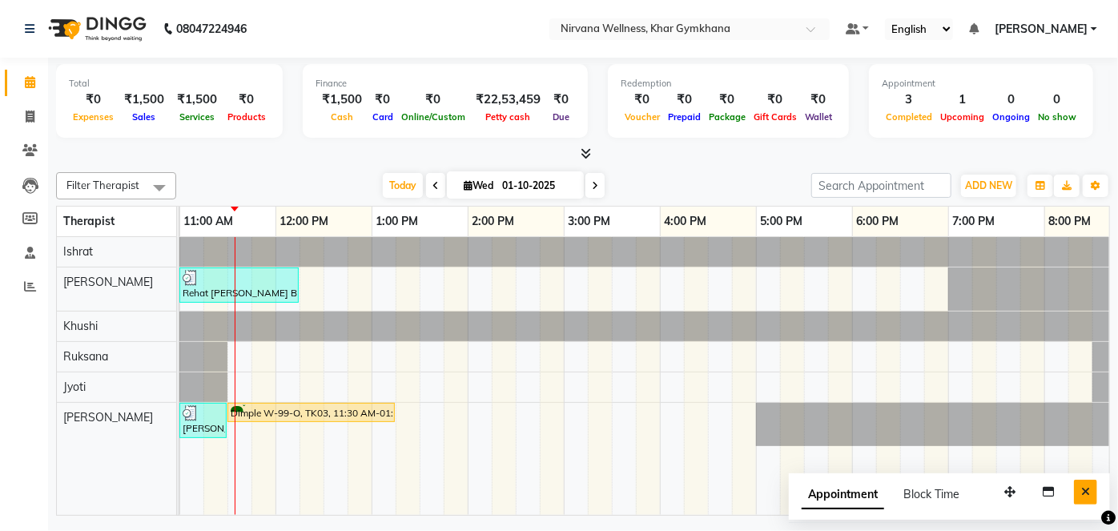
click at [1087, 491] on icon "Close" at bounding box center [1085, 491] width 9 height 11
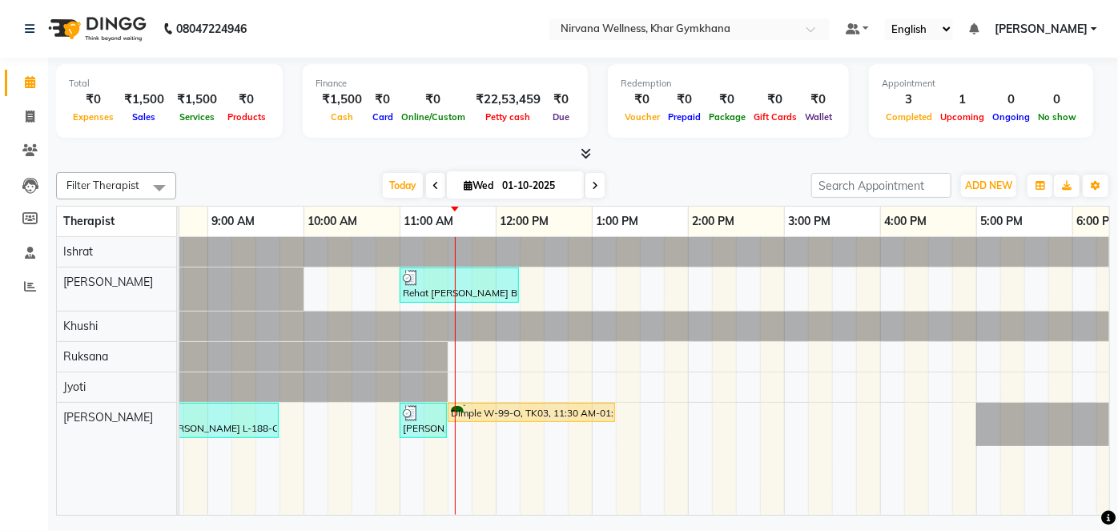
scroll to position [0, 149]
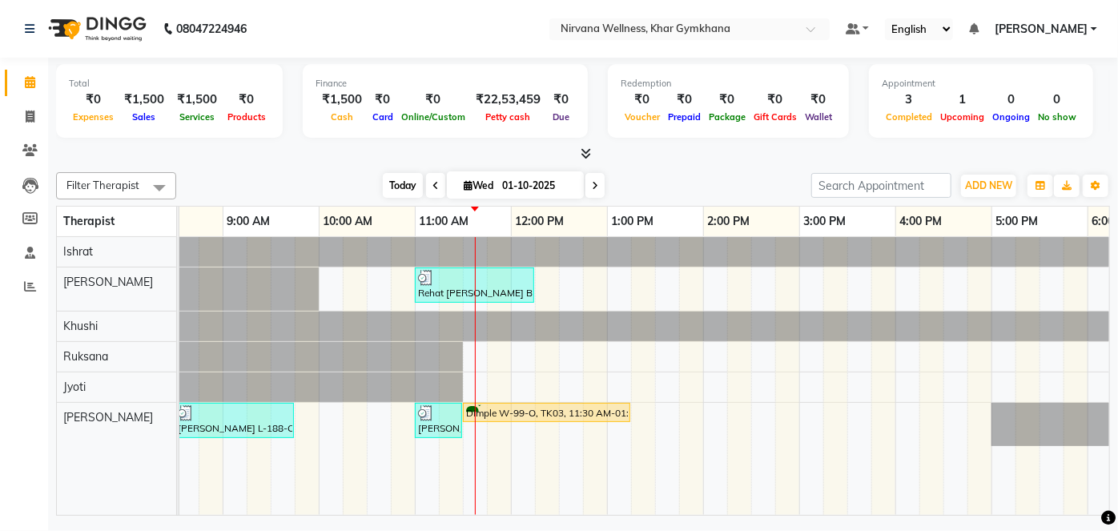
click at [395, 180] on span "Today" at bounding box center [403, 185] width 40 height 25
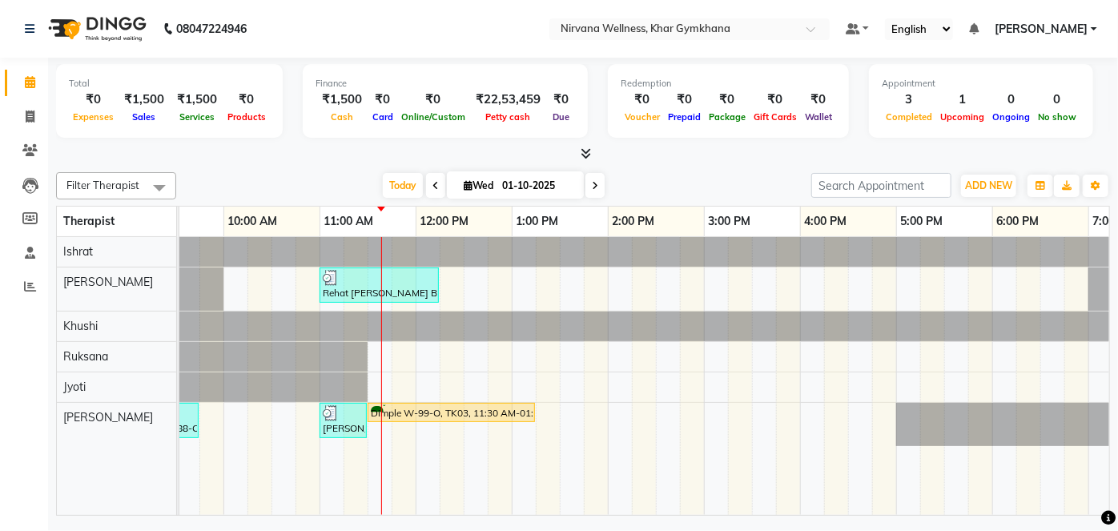
scroll to position [0, 254]
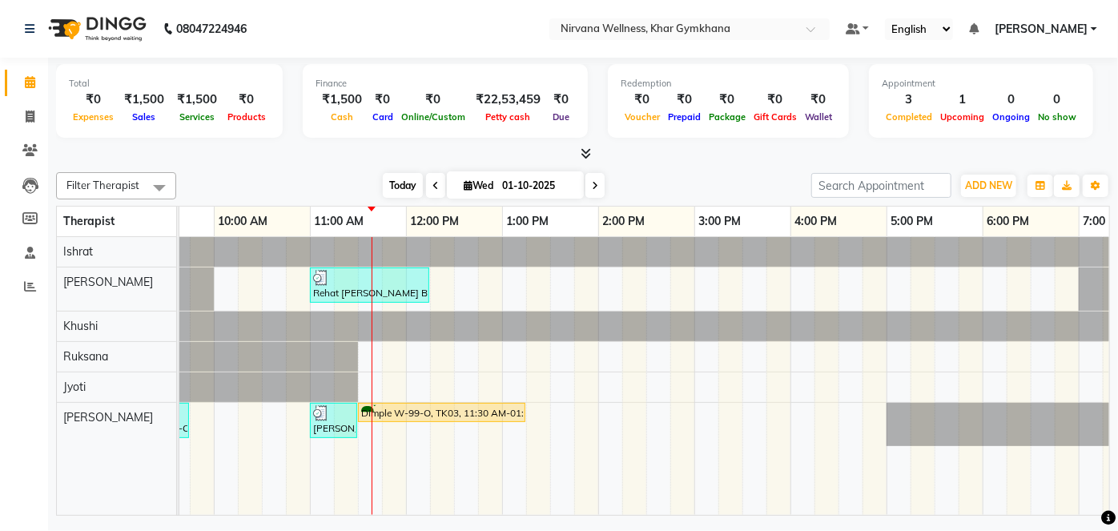
click at [388, 186] on span "Today" at bounding box center [403, 185] width 40 height 25
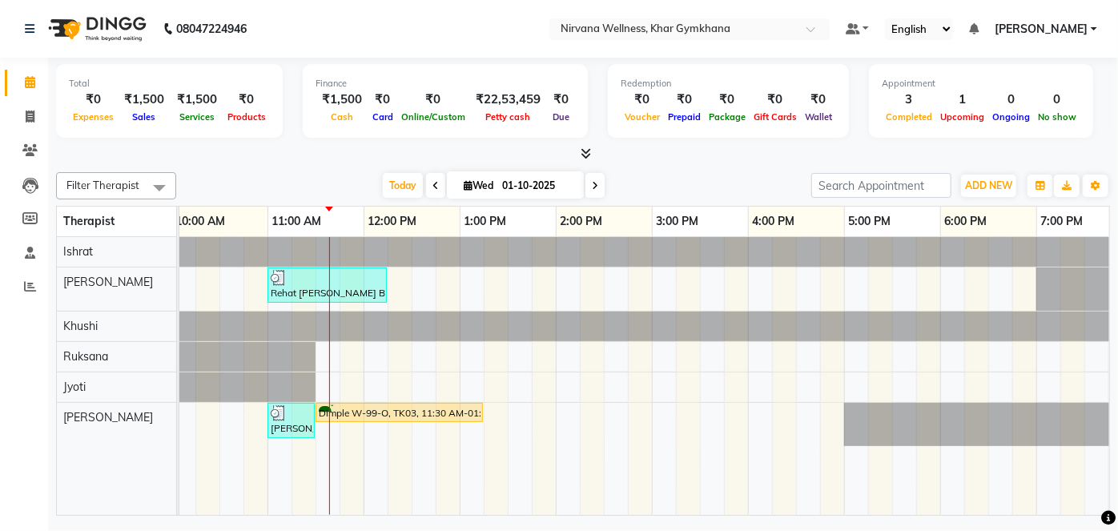
scroll to position [0, 250]
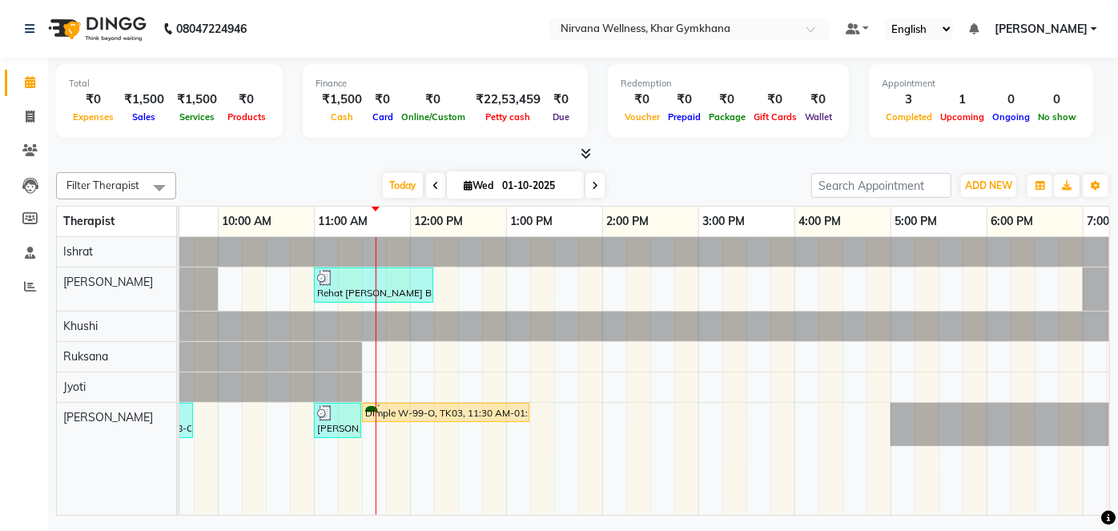
click at [433, 187] on icon at bounding box center [435, 186] width 6 height 10
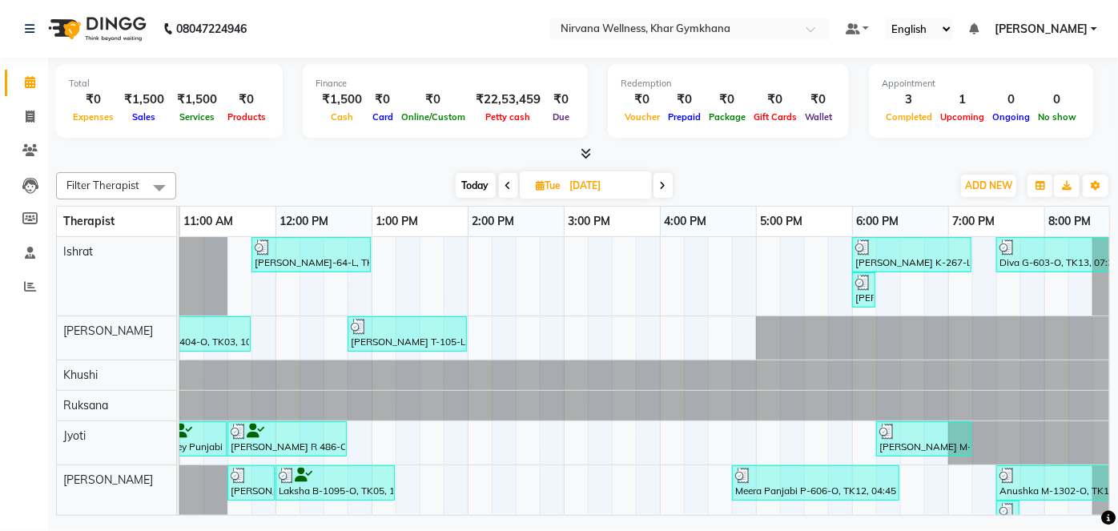
scroll to position [0, 238]
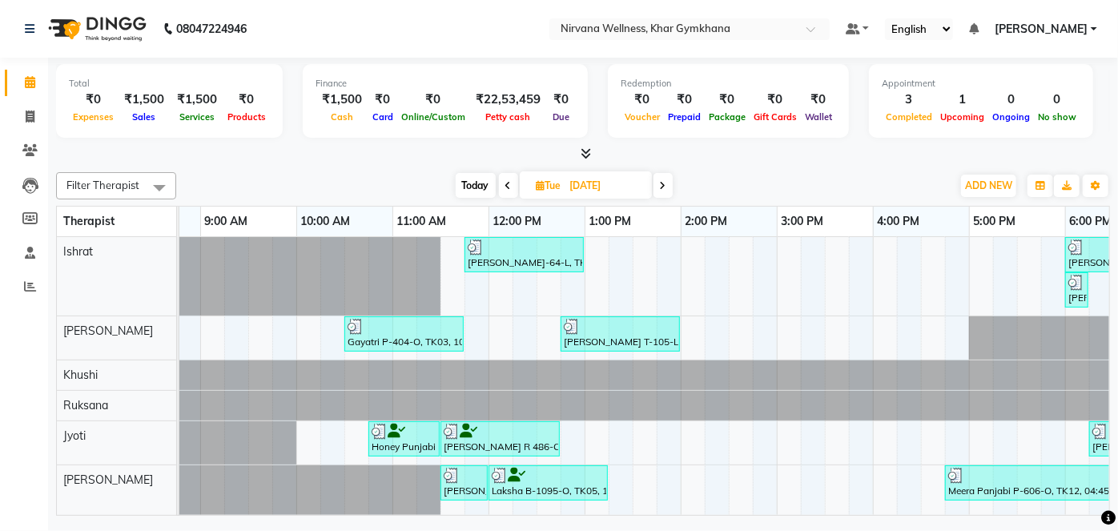
click at [472, 188] on span "Today" at bounding box center [476, 185] width 40 height 25
type input "01-10-2025"
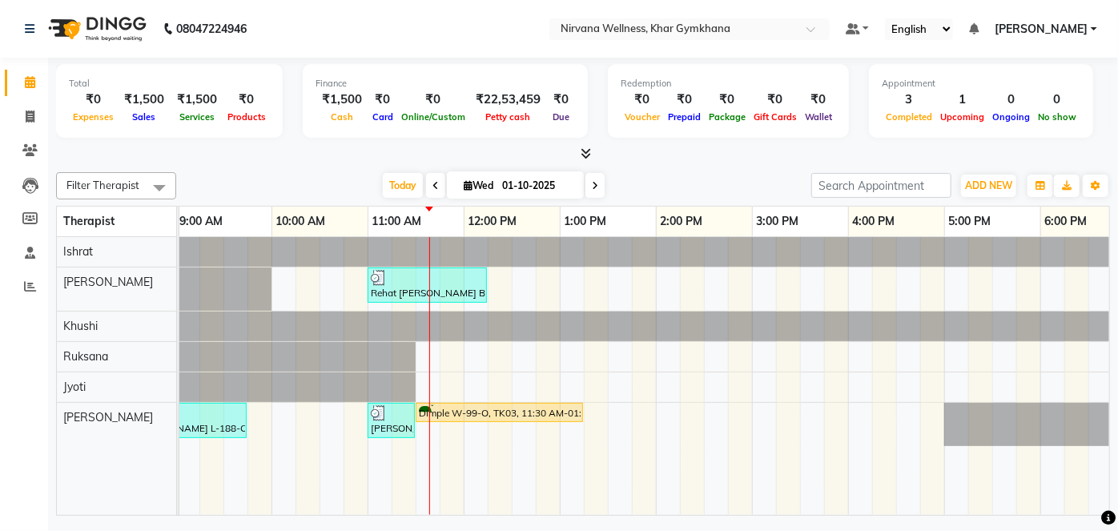
click at [450, 182] on span "Wed 01-10-2025" at bounding box center [515, 184] width 137 height 27
click at [517, 183] on input "01-10-2025" at bounding box center [537, 186] width 80 height 24
select select "10"
select select "2025"
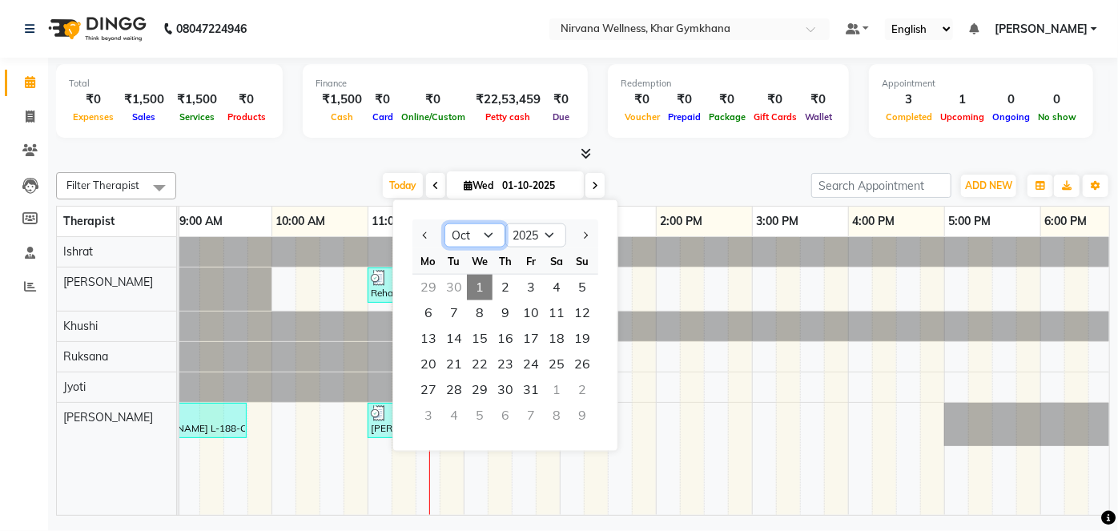
click at [471, 231] on select "Jan Feb Mar Apr May Jun Jul Aug Sep Oct Nov Dec" at bounding box center [474, 235] width 61 height 24
select select "9"
click at [444, 223] on select "Jan Feb Mar Apr May Jun Jul Aug Sep Oct Nov Dec" at bounding box center [474, 235] width 61 height 24
click at [674, 164] on div "Total ₹0 Expenses ₹1,500 Sales ₹1,500 Services ₹0 Products Finance ₹1,500 Cash …" at bounding box center [583, 289] width 1070 height 462
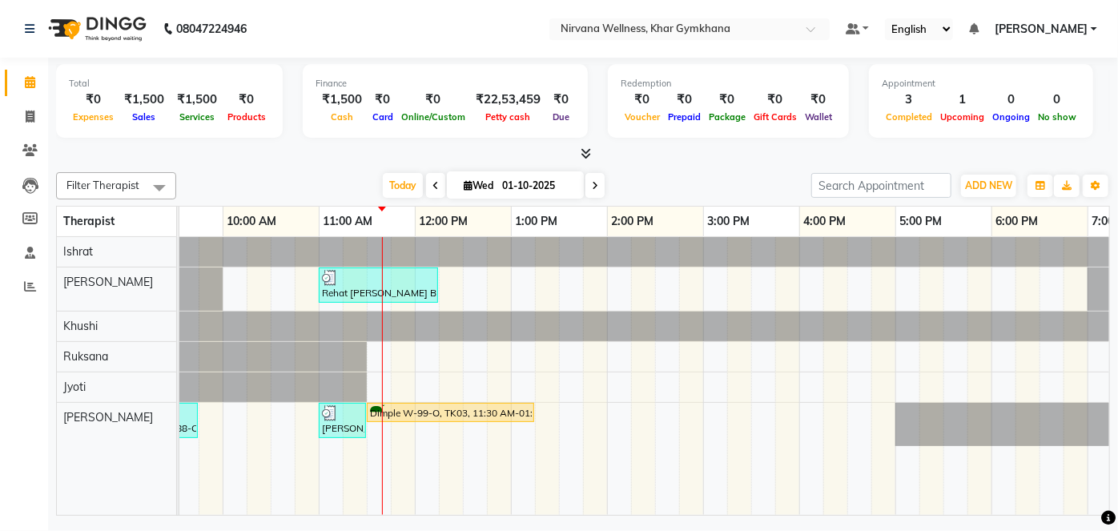
scroll to position [0, 234]
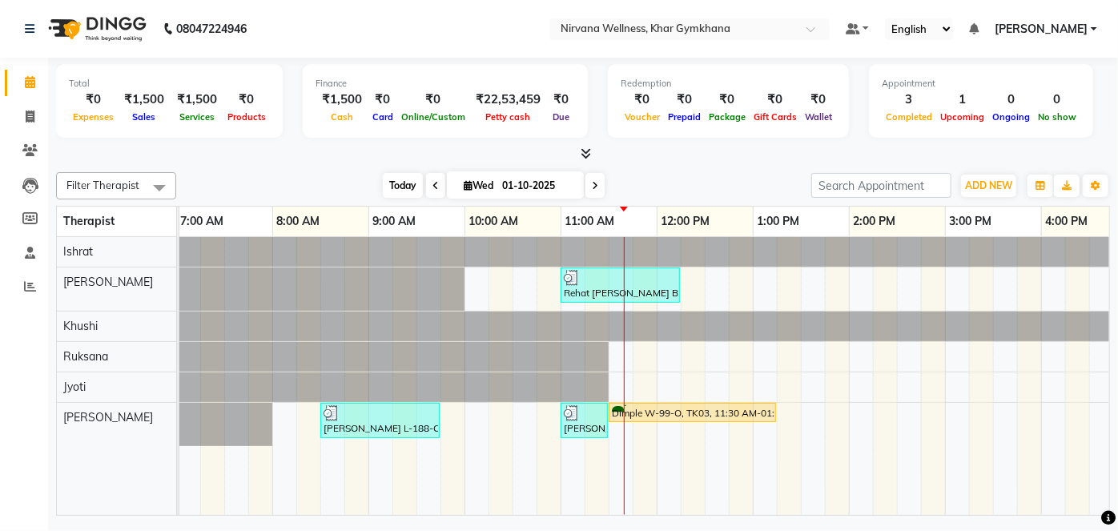
click at [404, 179] on span "Today" at bounding box center [403, 185] width 40 height 25
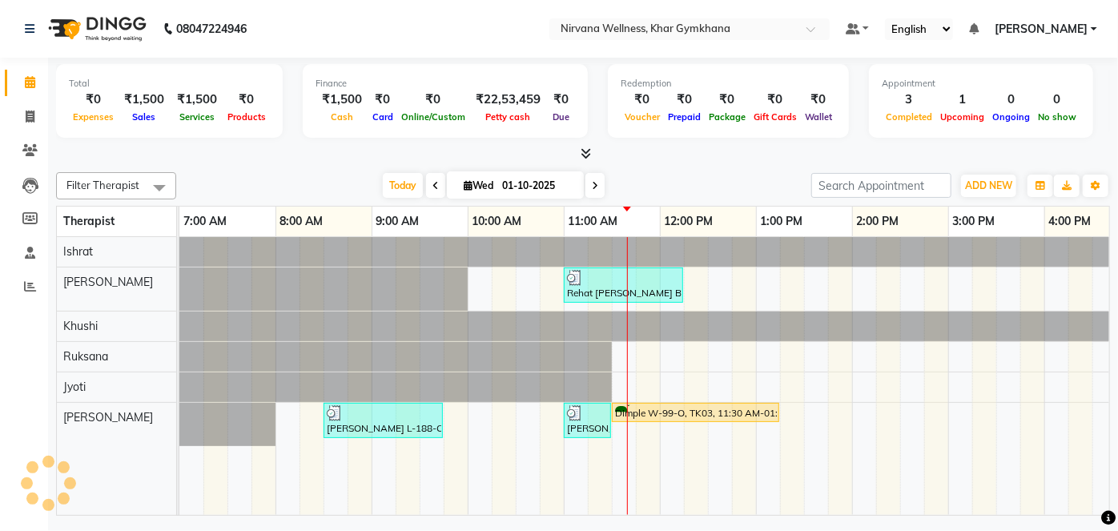
click at [497, 179] on input "01-10-2025" at bounding box center [537, 186] width 80 height 24
select select "10"
select select "2025"
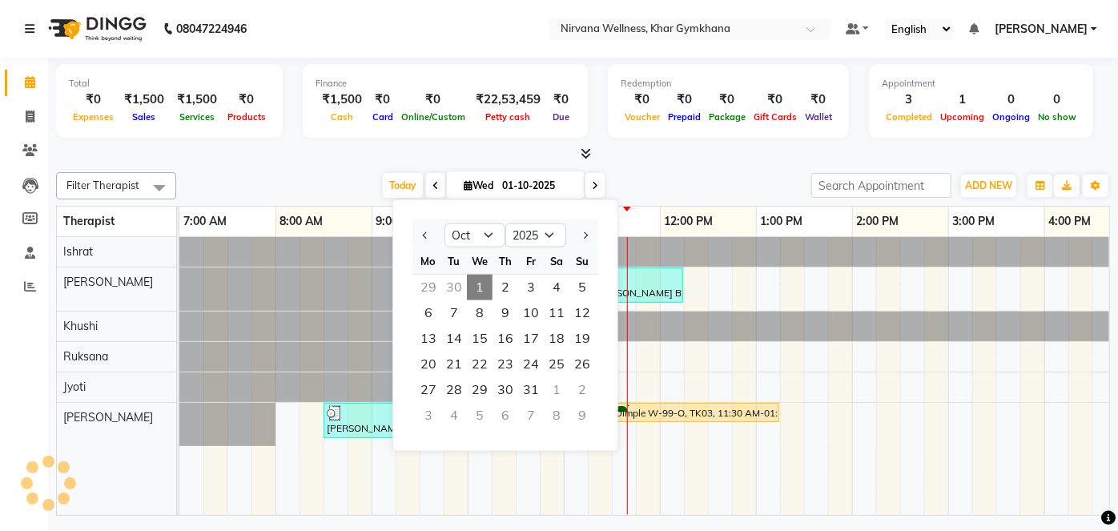
click at [348, 155] on div at bounding box center [583, 154] width 1054 height 17
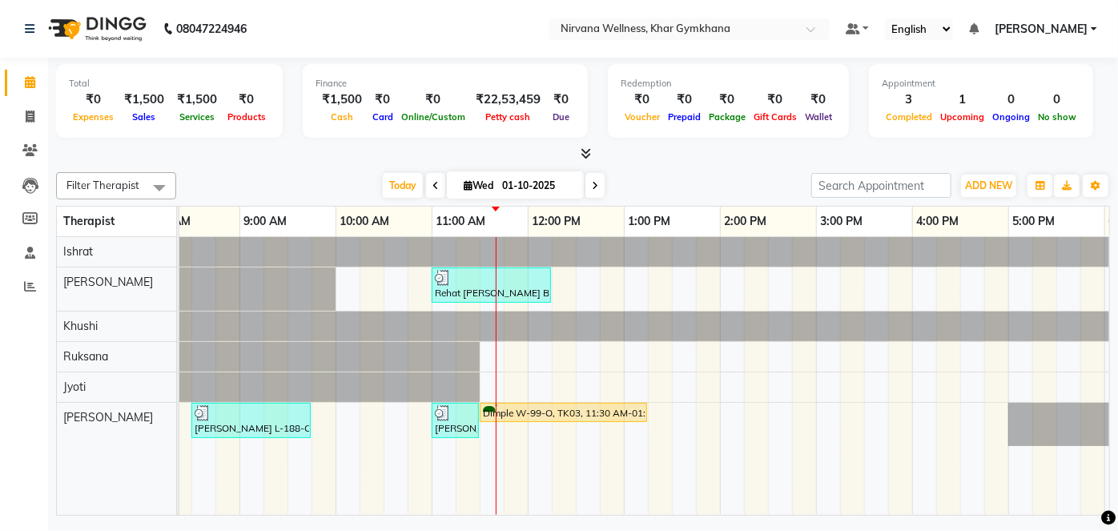
scroll to position [0, 171]
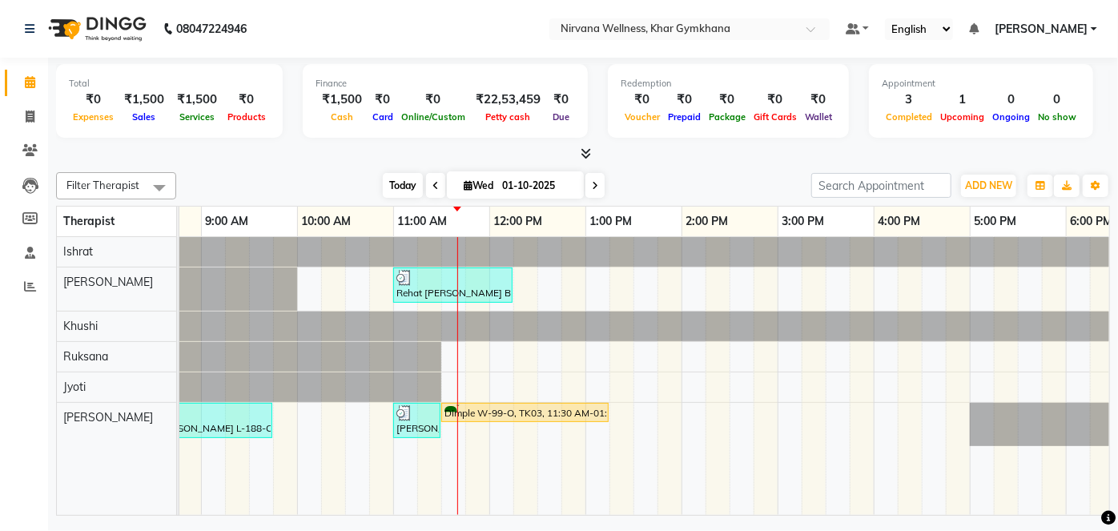
click at [399, 184] on span "Today" at bounding box center [403, 185] width 40 height 25
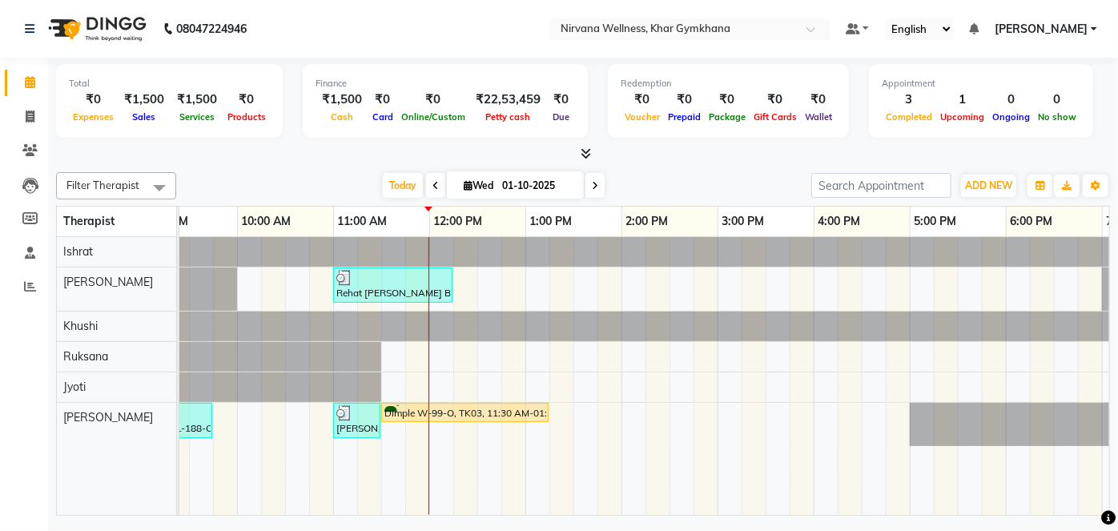
click at [487, 194] on span "Wed 01-10-2025" at bounding box center [515, 184] width 137 height 27
click at [486, 177] on span "Wed 01-10-2025" at bounding box center [515, 184] width 137 height 27
click at [471, 190] on span "Wed" at bounding box center [479, 185] width 38 height 12
select select "10"
select select "2025"
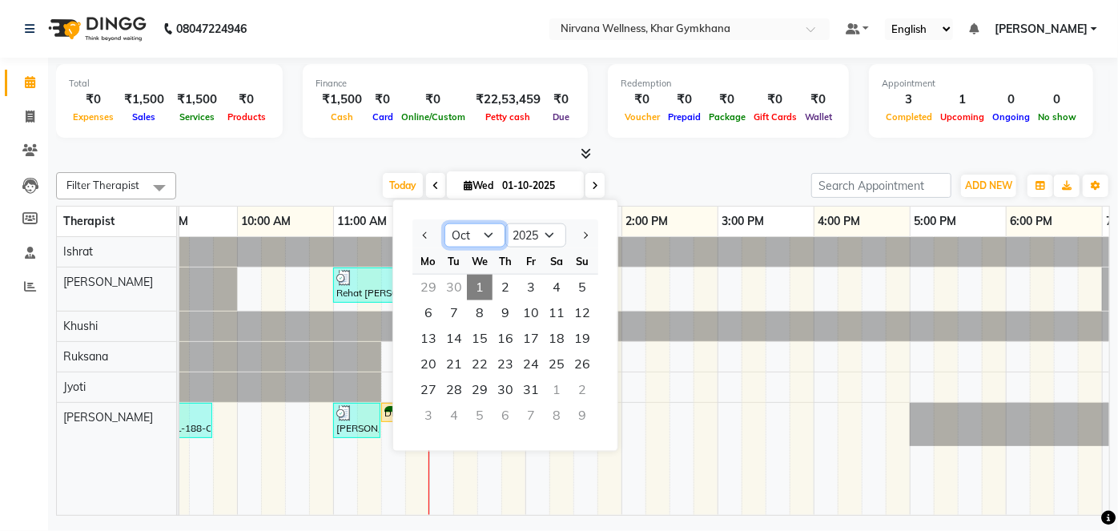
click at [468, 238] on select "Jan Feb Mar Apr May Jun Jul Aug Sep Oct Nov Dec" at bounding box center [474, 235] width 61 height 24
select select "9"
click at [444, 223] on select "Jan Feb Mar Apr May Jun Jul Aug Sep Oct Nov Dec" at bounding box center [474, 235] width 61 height 24
click at [583, 284] on span "7" at bounding box center [582, 288] width 26 height 26
type input "07-09-2025"
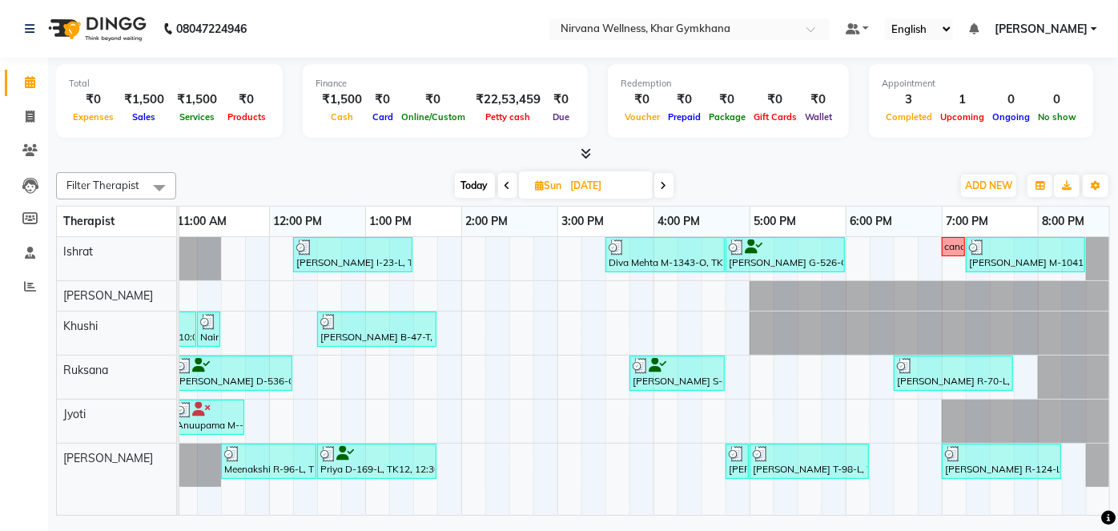
scroll to position [0, 376]
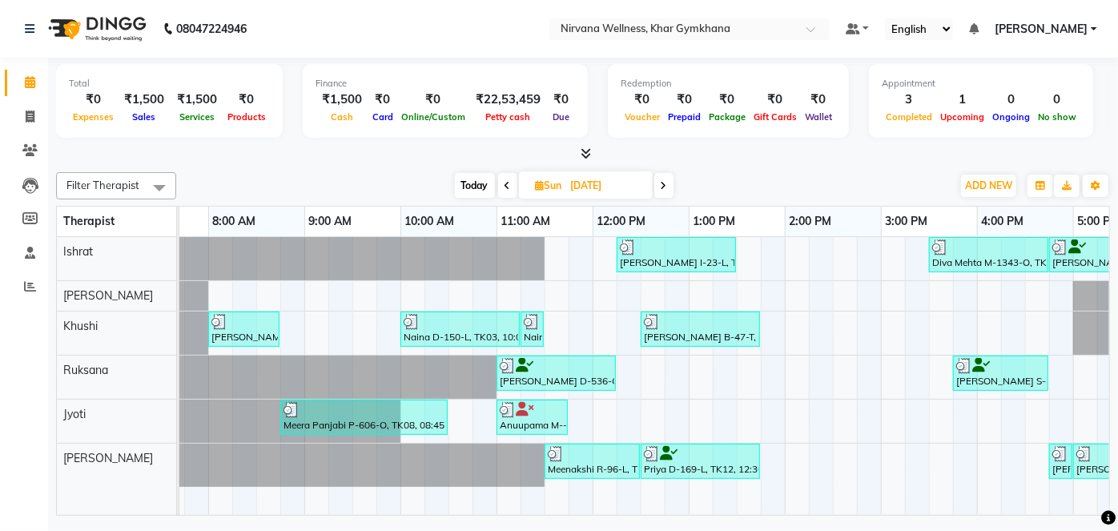
click at [578, 195] on span "Sun 07-09-2025" at bounding box center [586, 184] width 134 height 27
click at [589, 190] on input "07-09-2025" at bounding box center [606, 186] width 80 height 24
select select "9"
select select "2025"
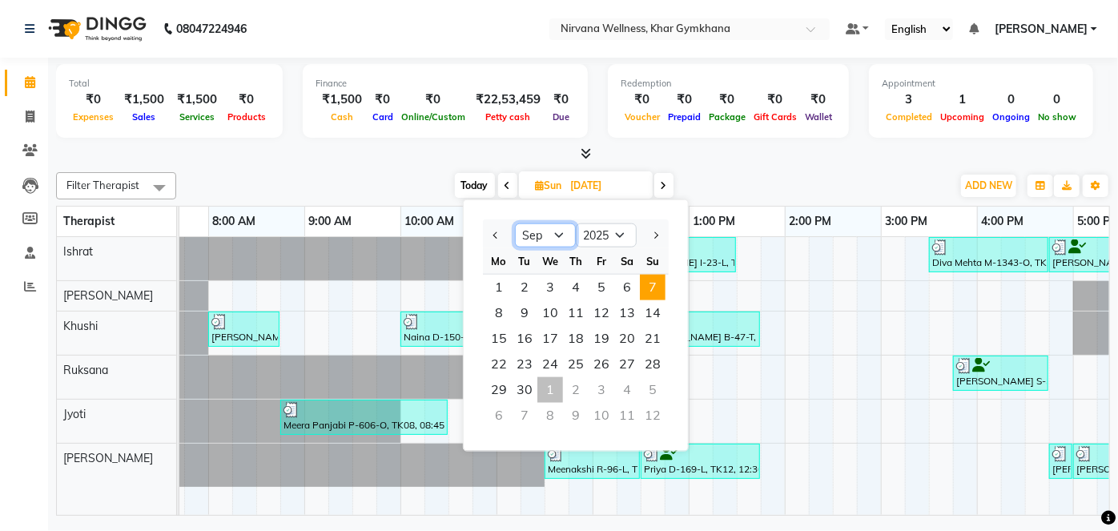
click at [564, 237] on select "Jan Feb Mar Apr May Jun Jul Aug Sep Oct Nov Dec" at bounding box center [545, 235] width 61 height 24
select select "10"
click at [515, 223] on select "Jan Feb Mar Apr May Jun Jul Aug Sep Oct Nov Dec" at bounding box center [545, 235] width 61 height 24
click at [634, 284] on span "4" at bounding box center [627, 288] width 26 height 26
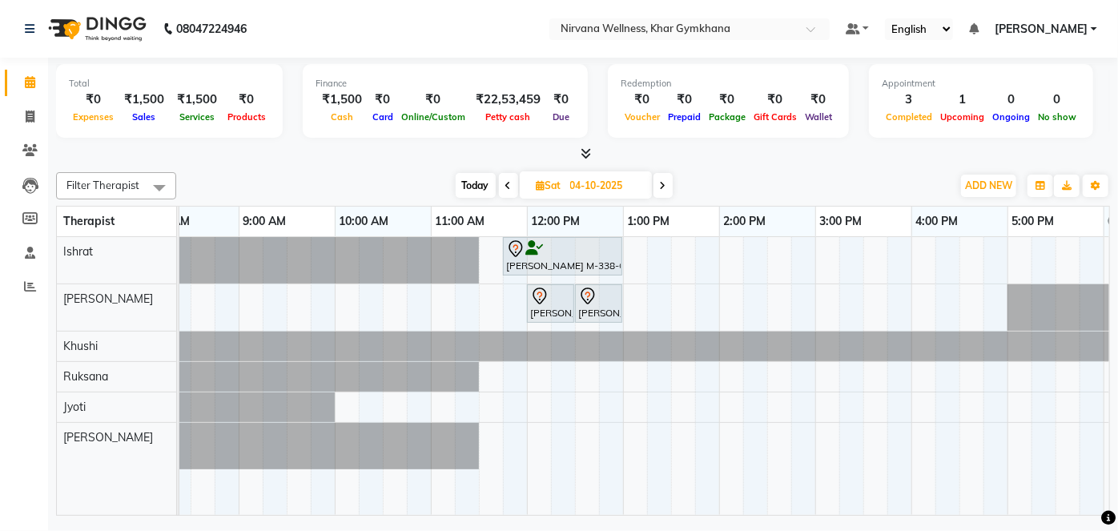
scroll to position [0, 101]
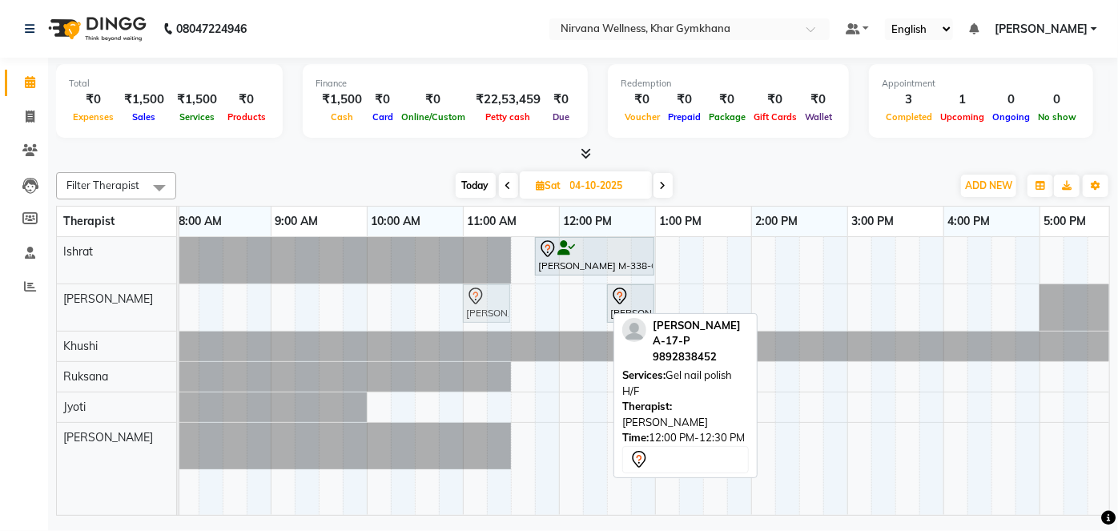
drag, startPoint x: 572, startPoint y: 304, endPoint x: 468, endPoint y: 316, distance: 104.7
click at [78, 316] on div "Jyoti Advani A-17-P, 12:00 PM-12:30 PM, Gel nail polish H/F Jyoti Advani A-17-P…" at bounding box center [78, 307] width 0 height 46
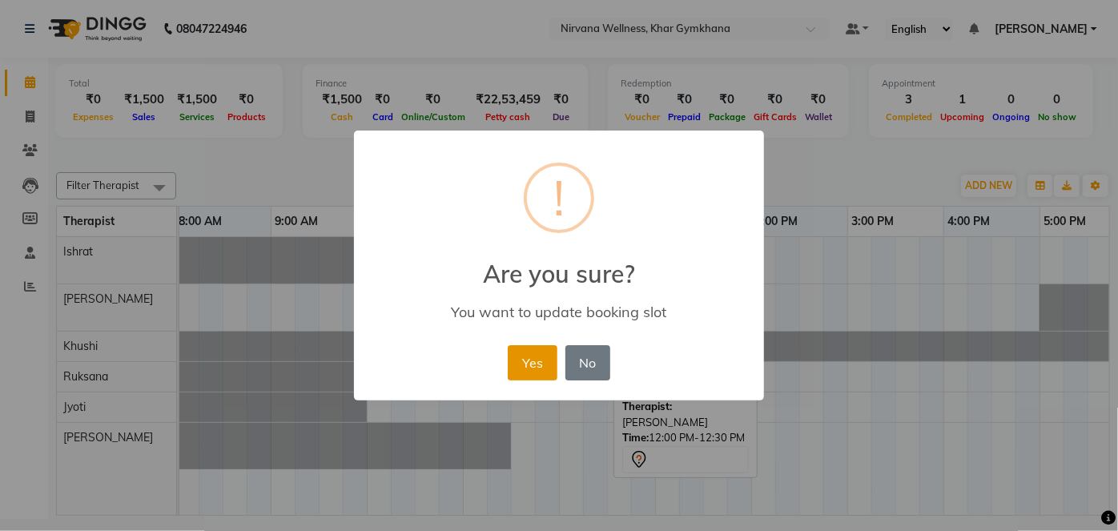
click at [516, 364] on button "Yes" at bounding box center [532, 362] width 49 height 35
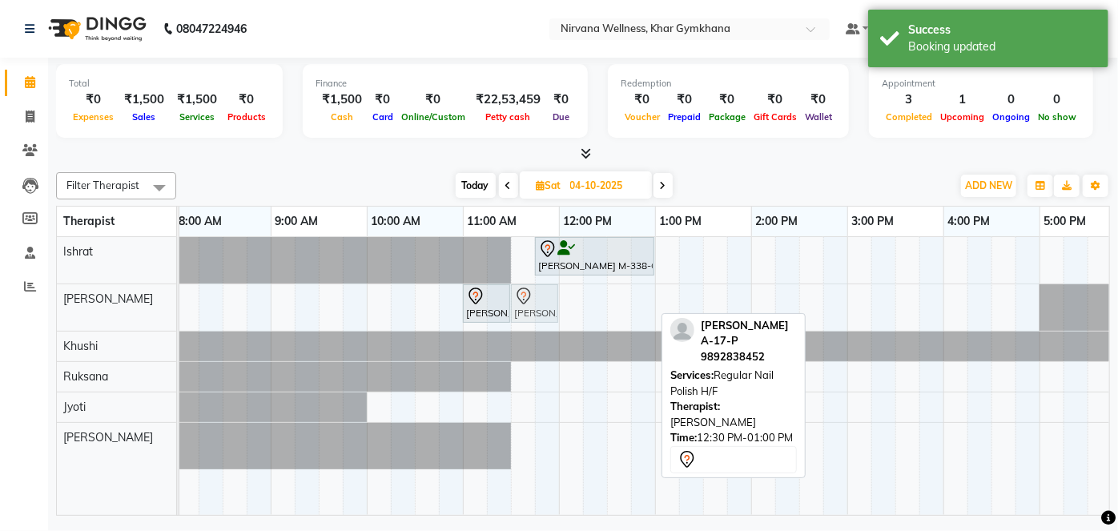
drag, startPoint x: 638, startPoint y: 296, endPoint x: 536, endPoint y: 315, distance: 104.1
click at [78, 315] on div "Jyoti Advani A-17-P, 11:00 AM-11:30 AM, Gel nail polish H/F Jyoti Advani A-17-P…" at bounding box center [78, 307] width 0 height 46
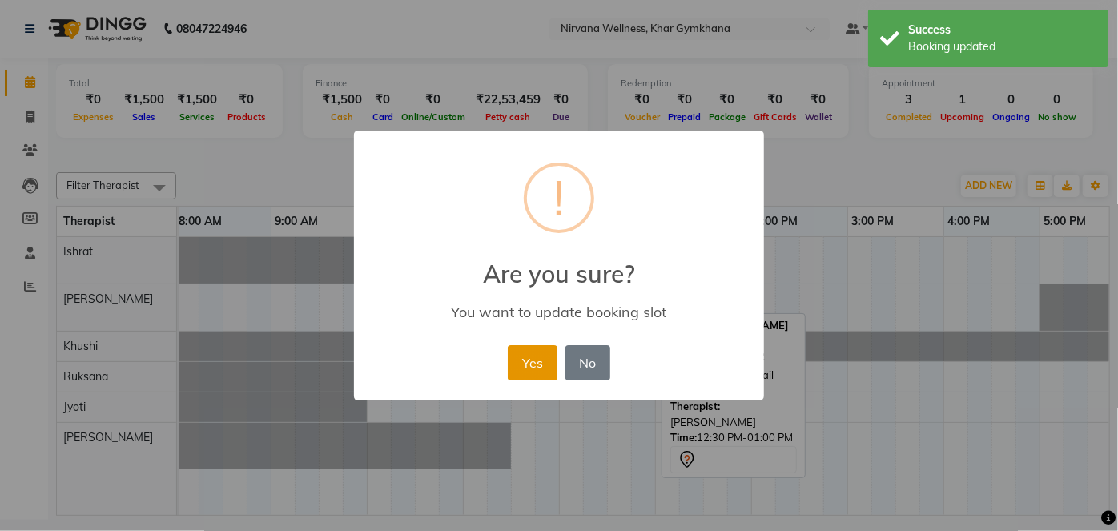
click at [521, 365] on button "Yes" at bounding box center [532, 362] width 49 height 35
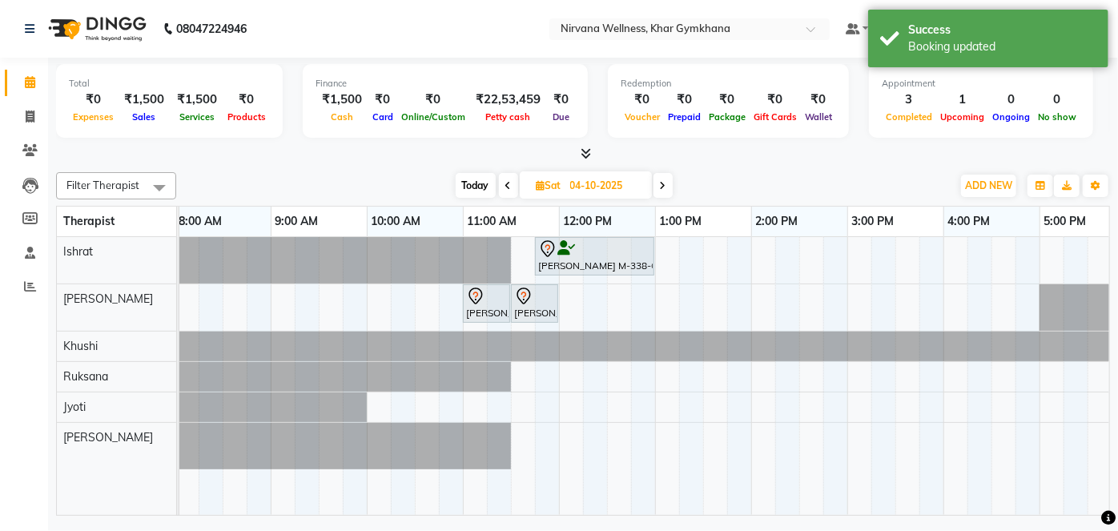
click at [485, 187] on span "Today" at bounding box center [476, 185] width 40 height 25
type input "01-10-2025"
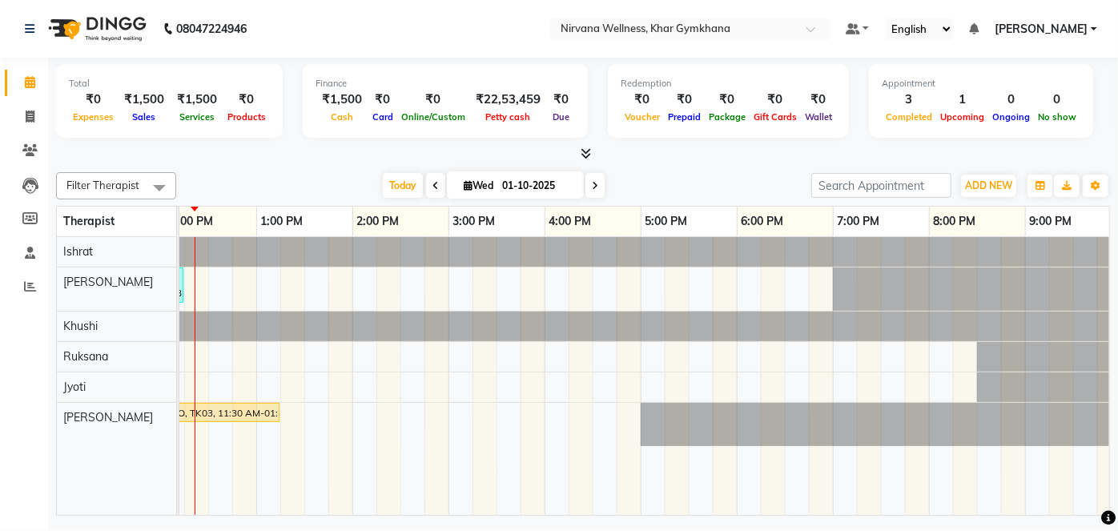
scroll to position [0, 503]
click at [839, 368] on div "Rehat Bhasin B-1139-O, TK01, 11:00 AM-12:15 PM, Swedish / Aroma / Deep tissue- …" at bounding box center [445, 376] width 1538 height 278
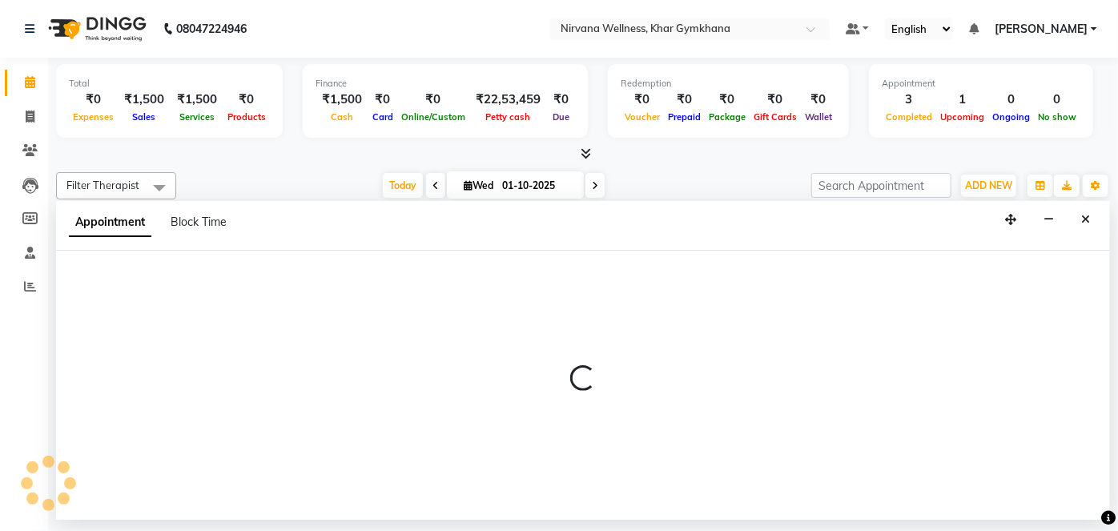
select select "72486"
select select "1140"
select select "tentative"
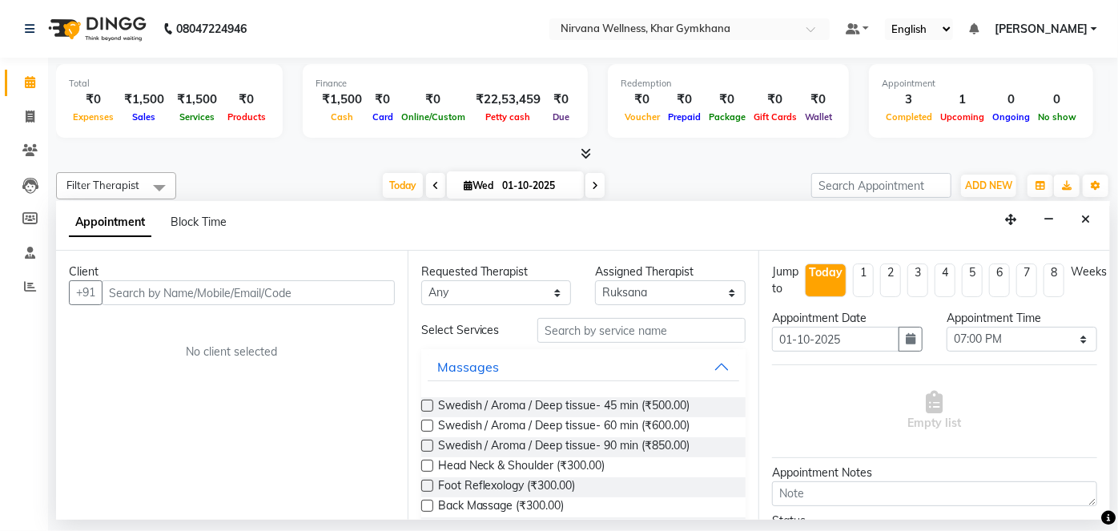
click at [346, 281] on input "text" at bounding box center [248, 292] width 293 height 25
type input "9"
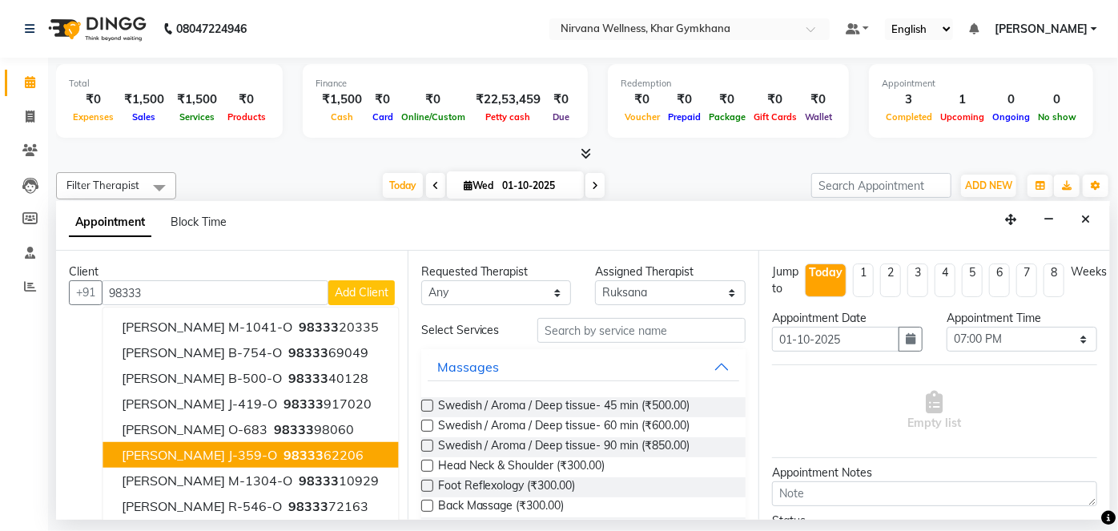
click at [207, 453] on span "Nitu Jagwani J-359-O" at bounding box center [199, 455] width 155 height 16
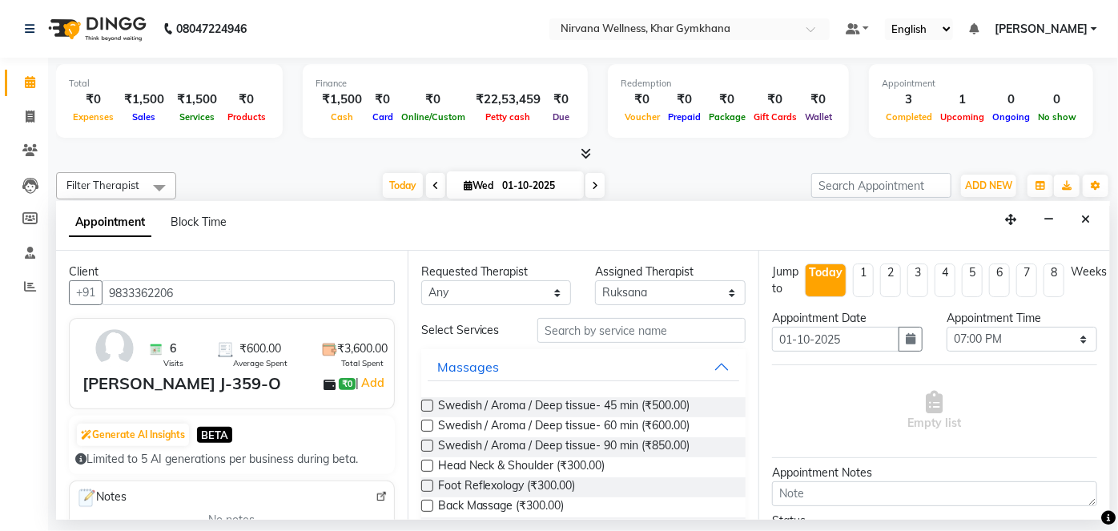
type input "9833362206"
click at [493, 295] on select "Any Ishrat Jyoti Khushi Nilofar Ruksana Suhani" at bounding box center [496, 292] width 151 height 25
select select "72486"
click at [421, 280] on select "Any Ishrat Jyoti Khushi Nilofar Ruksana Suhani" at bounding box center [496, 292] width 151 height 25
click at [558, 423] on span "Swedish / Aroma / Deep tissue- 60 min (₹600.00)" at bounding box center [564, 427] width 252 height 20
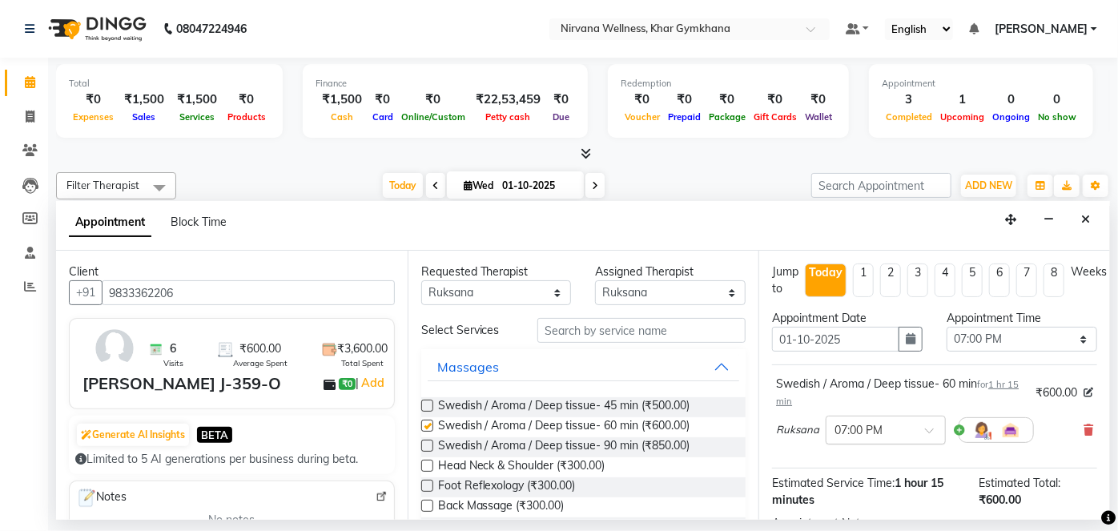
checkbox input "false"
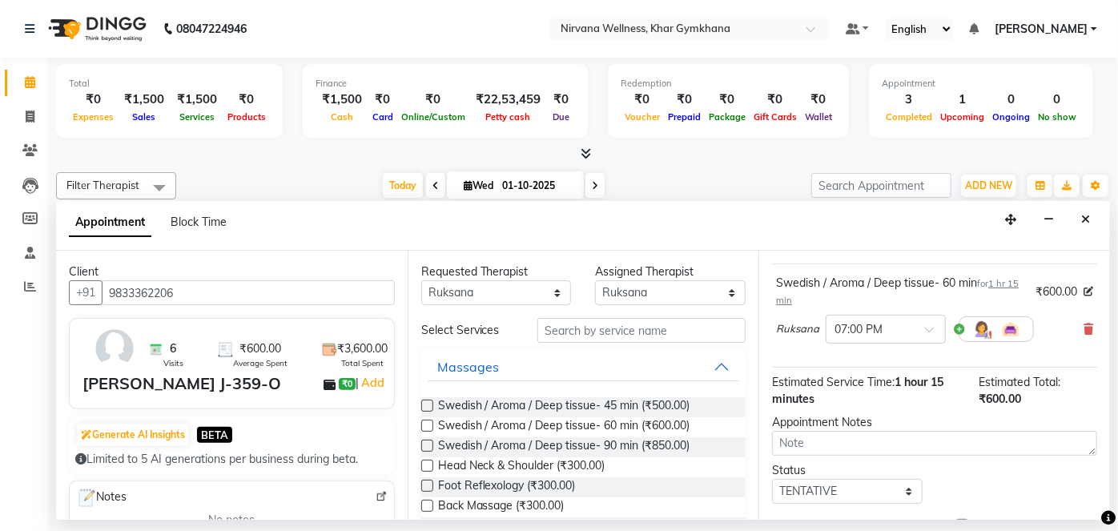
scroll to position [0, 0]
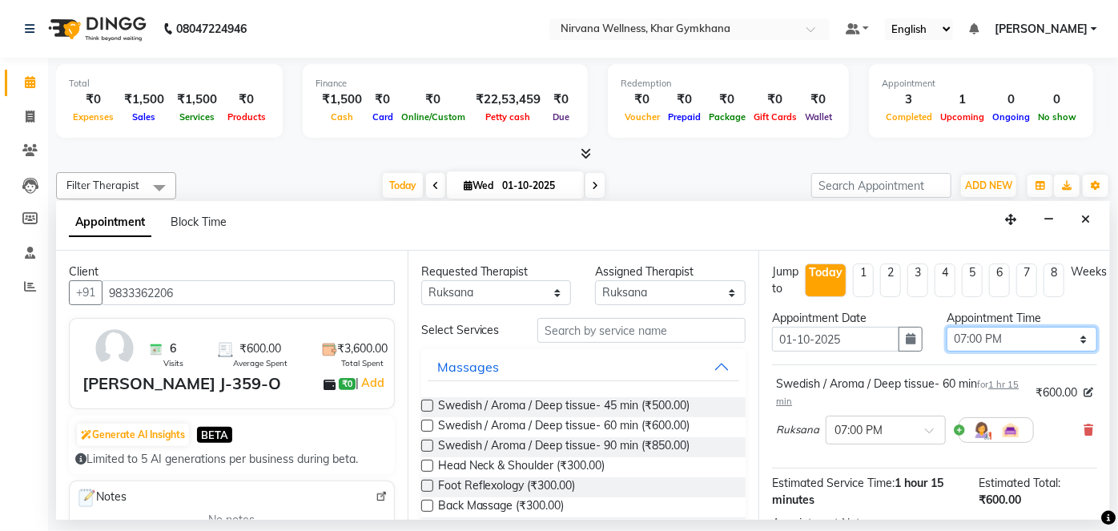
click at [1033, 329] on select "Select 08:00 AM 08:15 AM 08:30 AM 08:45 AM 09:00 AM 09:15 AM 09:30 AM 09:45 AM …" at bounding box center [1022, 339] width 151 height 25
click at [1019, 340] on select "Select 08:00 AM 08:15 AM 08:30 AM 08:45 AM 09:00 AM 09:15 AM 09:30 AM 09:45 AM …" at bounding box center [1022, 339] width 151 height 25
select select "1155"
click at [947, 327] on select "Select 08:00 AM 08:15 AM 08:30 AM 08:45 AM 09:00 AM 09:15 AM 09:30 AM 09:45 AM …" at bounding box center [1022, 339] width 151 height 25
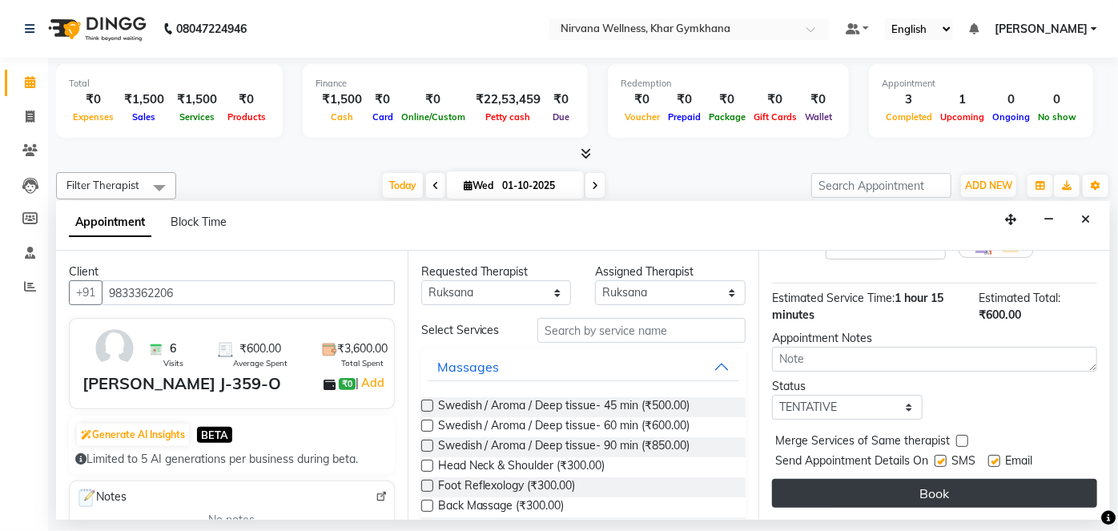
click at [920, 493] on button "Book" at bounding box center [934, 493] width 325 height 29
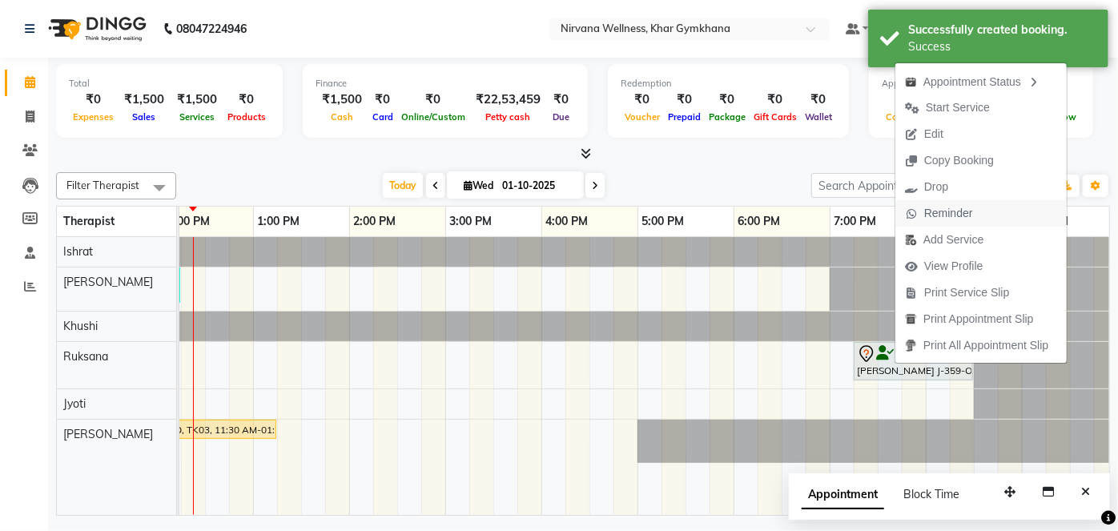
click at [933, 206] on span "Reminder" at bounding box center [948, 213] width 49 height 17
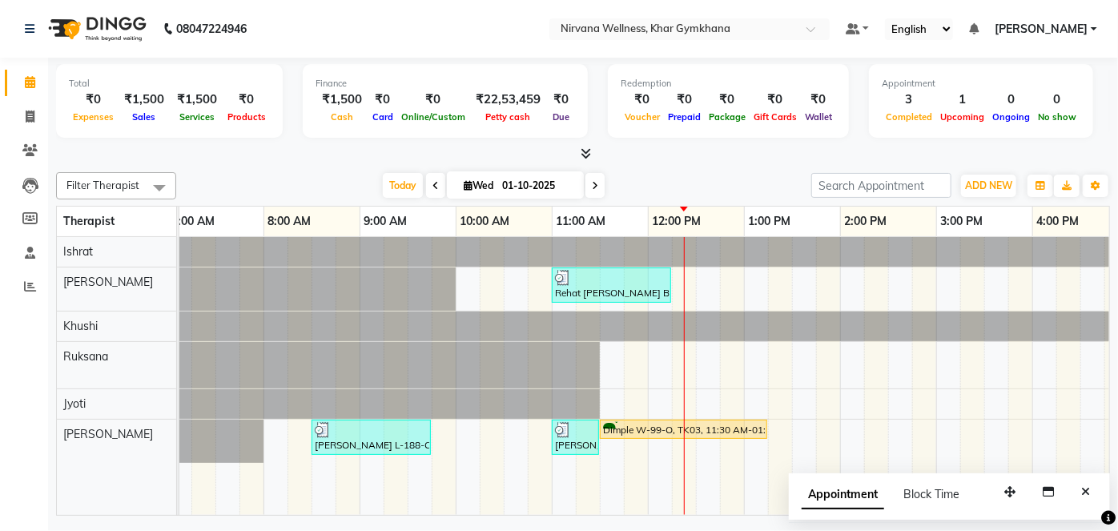
scroll to position [0, 0]
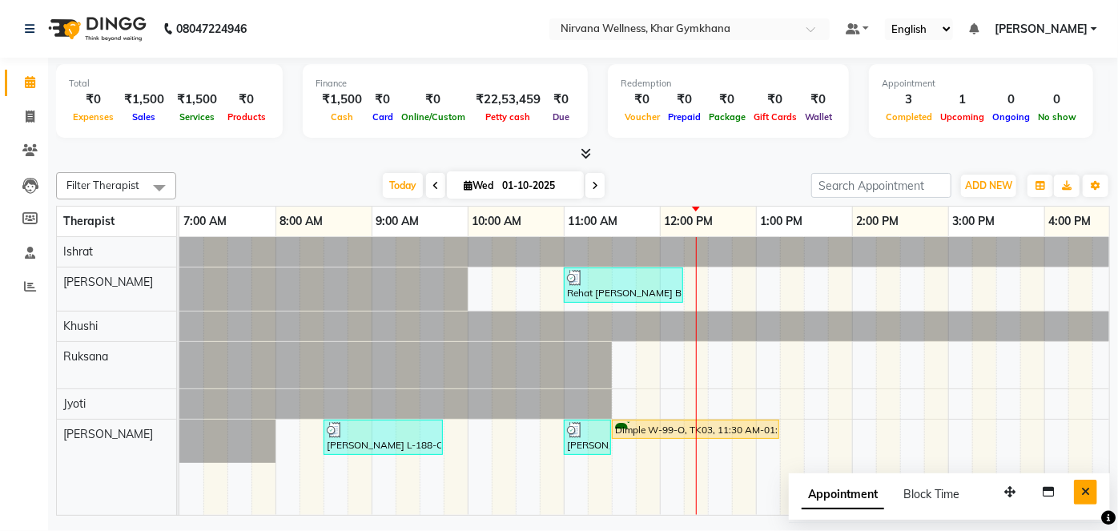
drag, startPoint x: 1088, startPoint y: 489, endPoint x: 1019, endPoint y: 483, distance: 70.0
click at [1087, 489] on icon "Close" at bounding box center [1085, 491] width 9 height 11
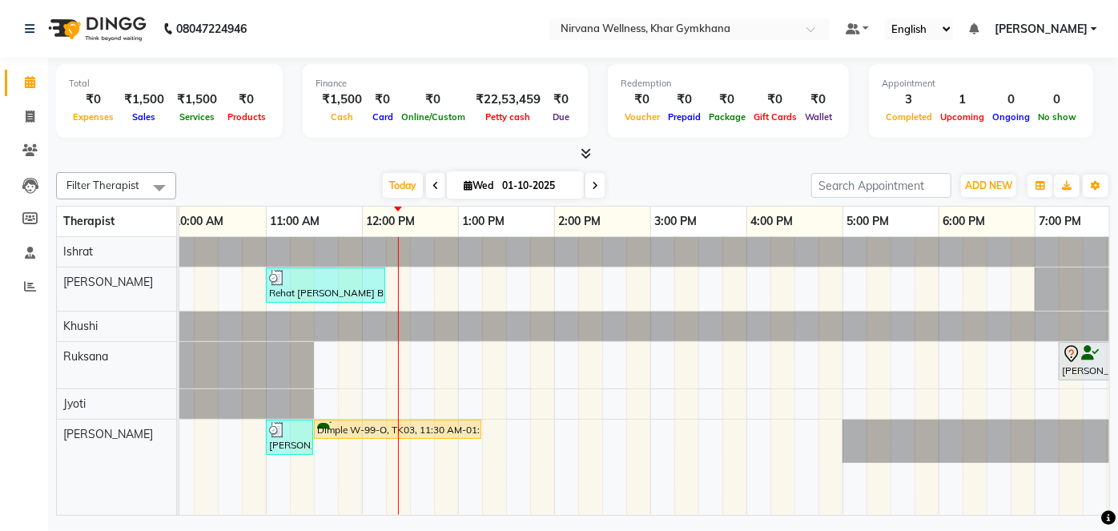
scroll to position [0, 299]
